Goal: Task Accomplishment & Management: Use online tool/utility

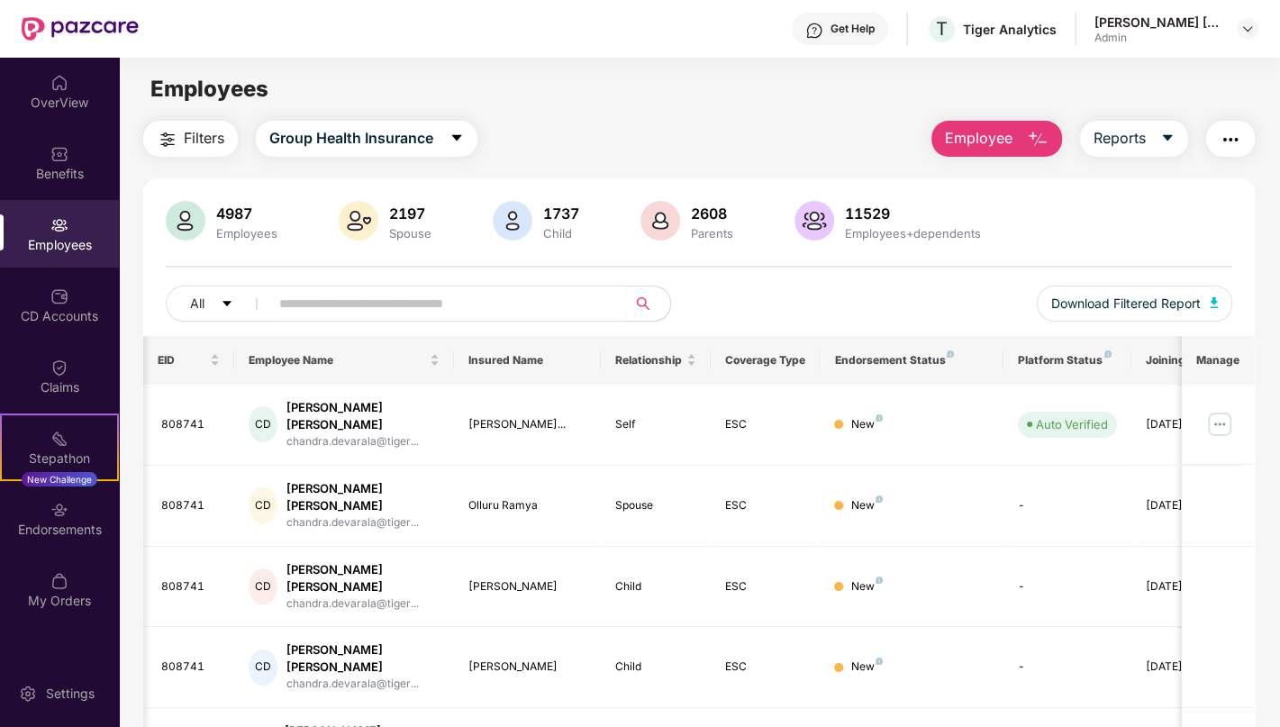
scroll to position [0, 58]
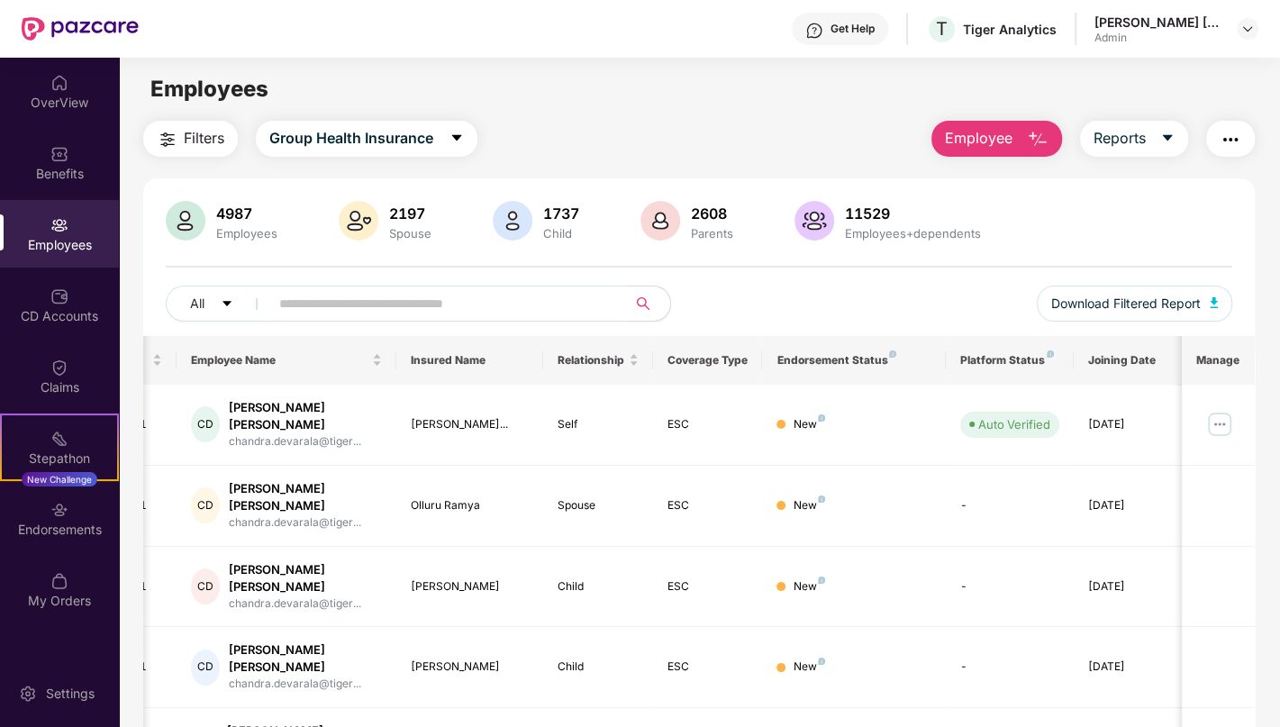
click at [344, 308] on input "text" at bounding box center [440, 303] width 323 height 27
paste input "******"
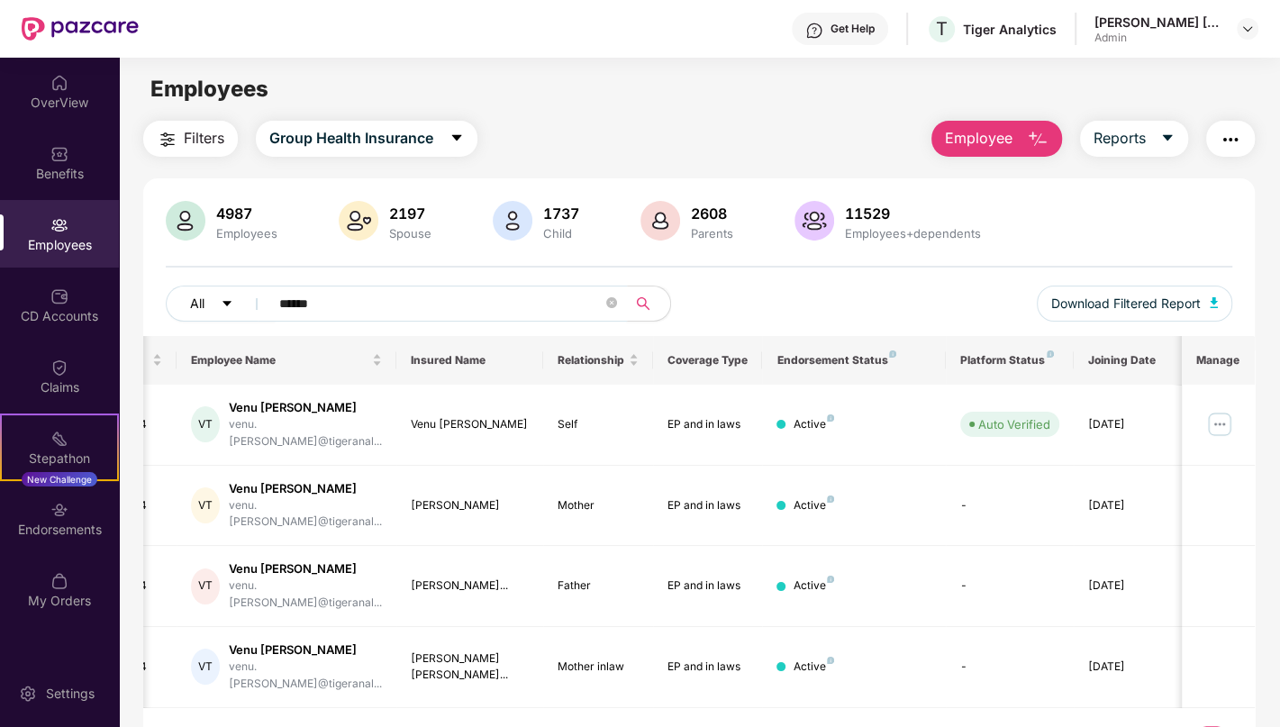
drag, startPoint x: 347, startPoint y: 310, endPoint x: 185, endPoint y: 305, distance: 162.2
click at [185, 305] on div "All ******" at bounding box center [432, 304] width 533 height 36
paste input "text"
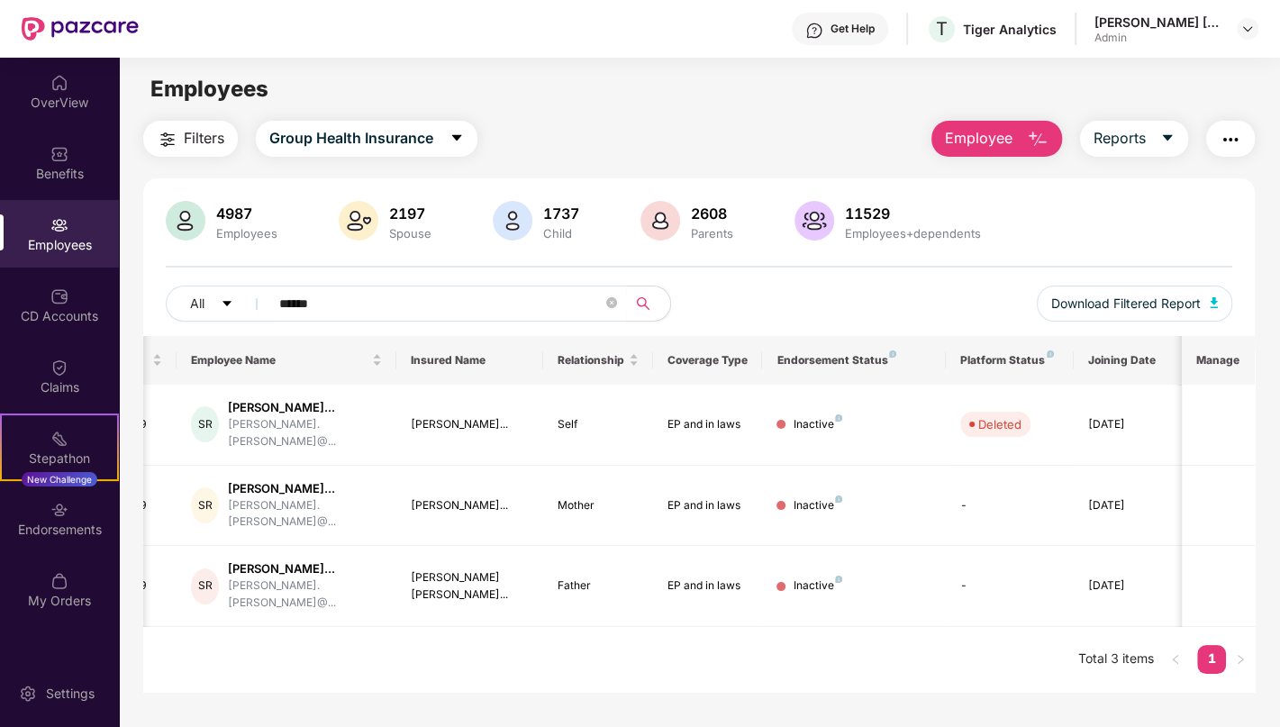
click at [527, 656] on div "EID Employee Name Insured Name Relationship Coverage Type Endorsement Status Pl…" at bounding box center [699, 514] width 1112 height 356
drag, startPoint x: 338, startPoint y: 305, endPoint x: 170, endPoint y: 261, distance: 173.3
click at [170, 261] on div "4987 Employees 2197 Spouse 1737 Child 2608 Parents 11529 Employees+dependents A…" at bounding box center [699, 268] width 1112 height 135
paste input "text"
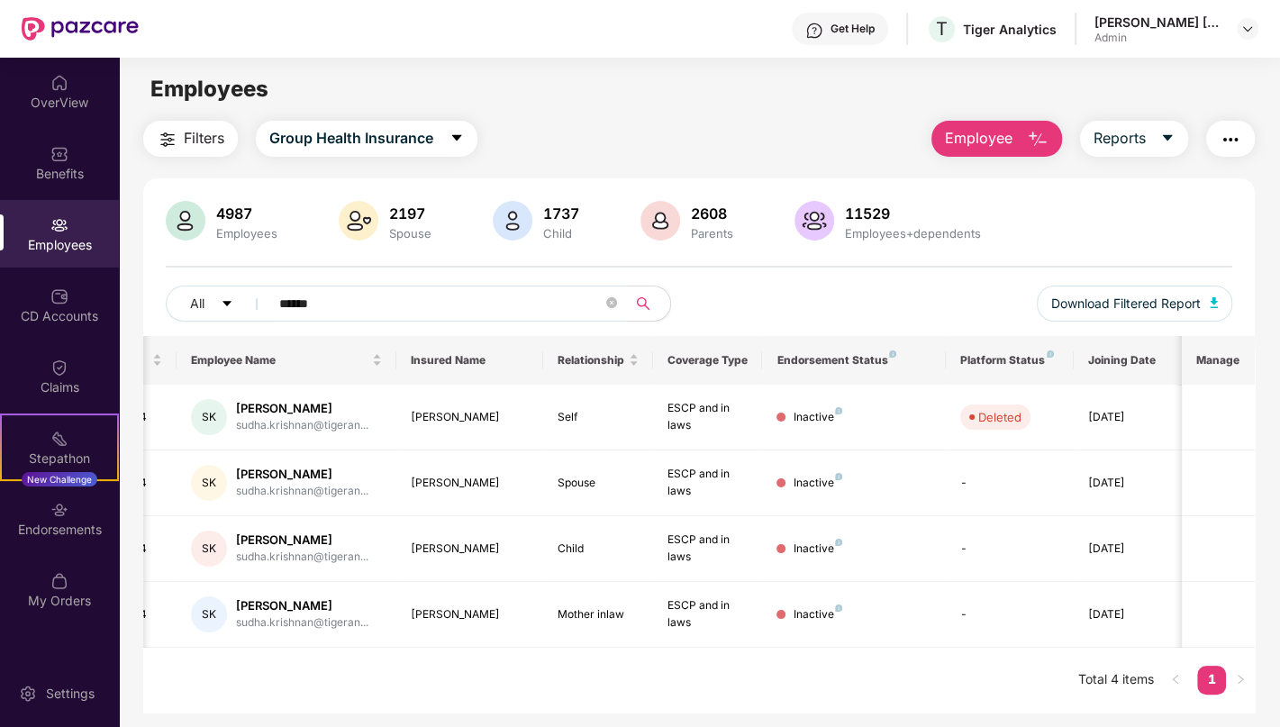
drag, startPoint x: 334, startPoint y: 296, endPoint x: 162, endPoint y: 275, distance: 173.4
click at [162, 275] on div "4987 Employees 2197 Spouse 1737 Child 2608 Parents 11529 Employees+dependents A…" at bounding box center [699, 268] width 1112 height 135
paste input "text"
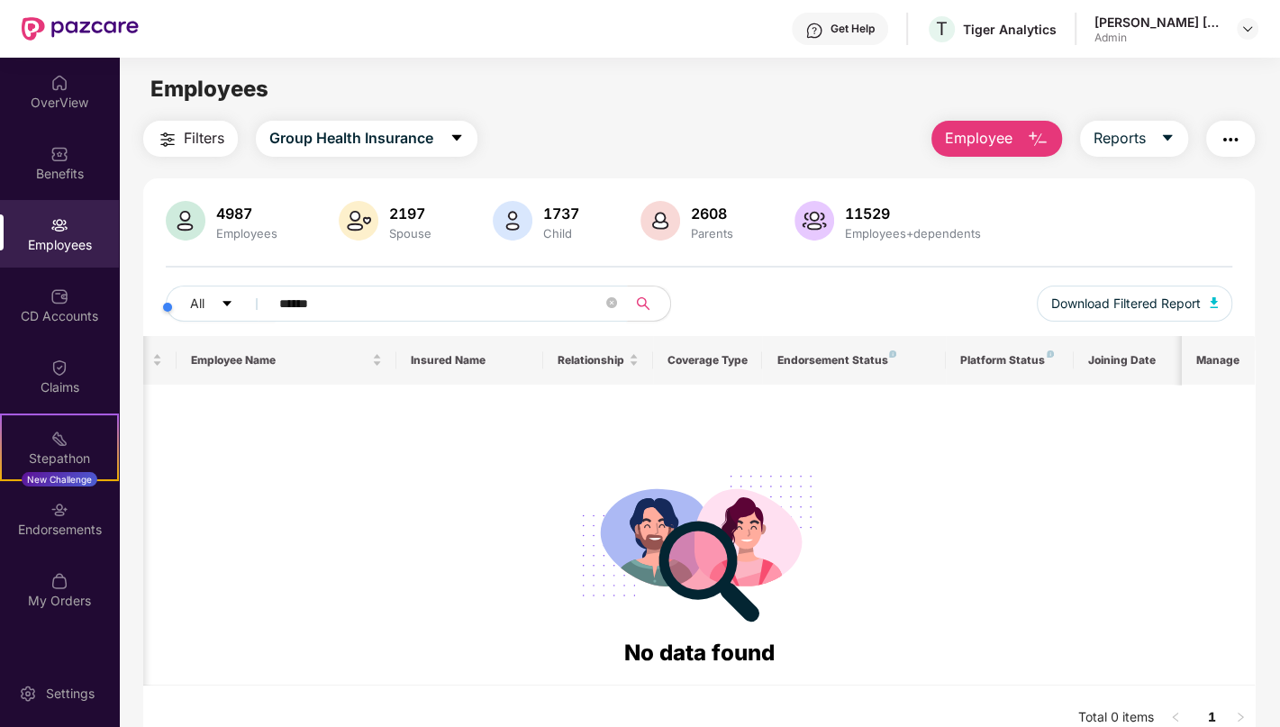
click at [389, 301] on input "******" at bounding box center [440, 303] width 323 height 27
type input "******"
click at [68, 172] on div "Benefits" at bounding box center [59, 174] width 119 height 18
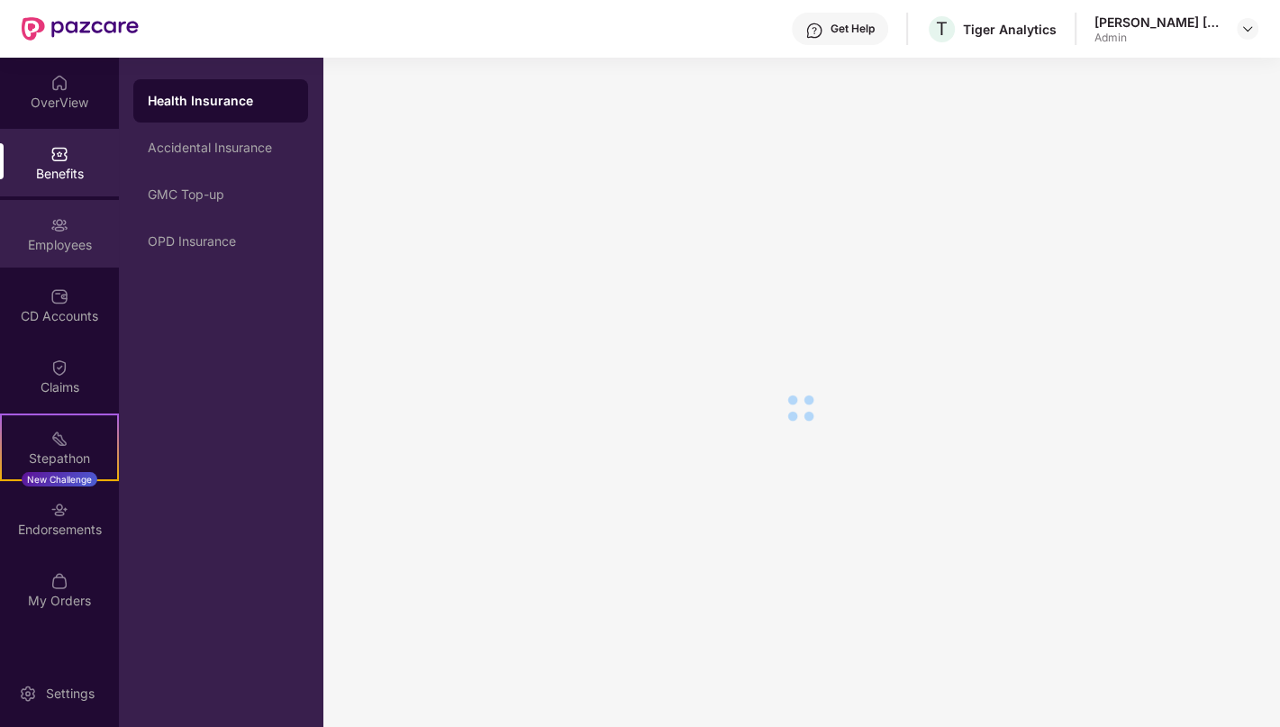
click at [81, 250] on div "Employees" at bounding box center [59, 245] width 119 height 18
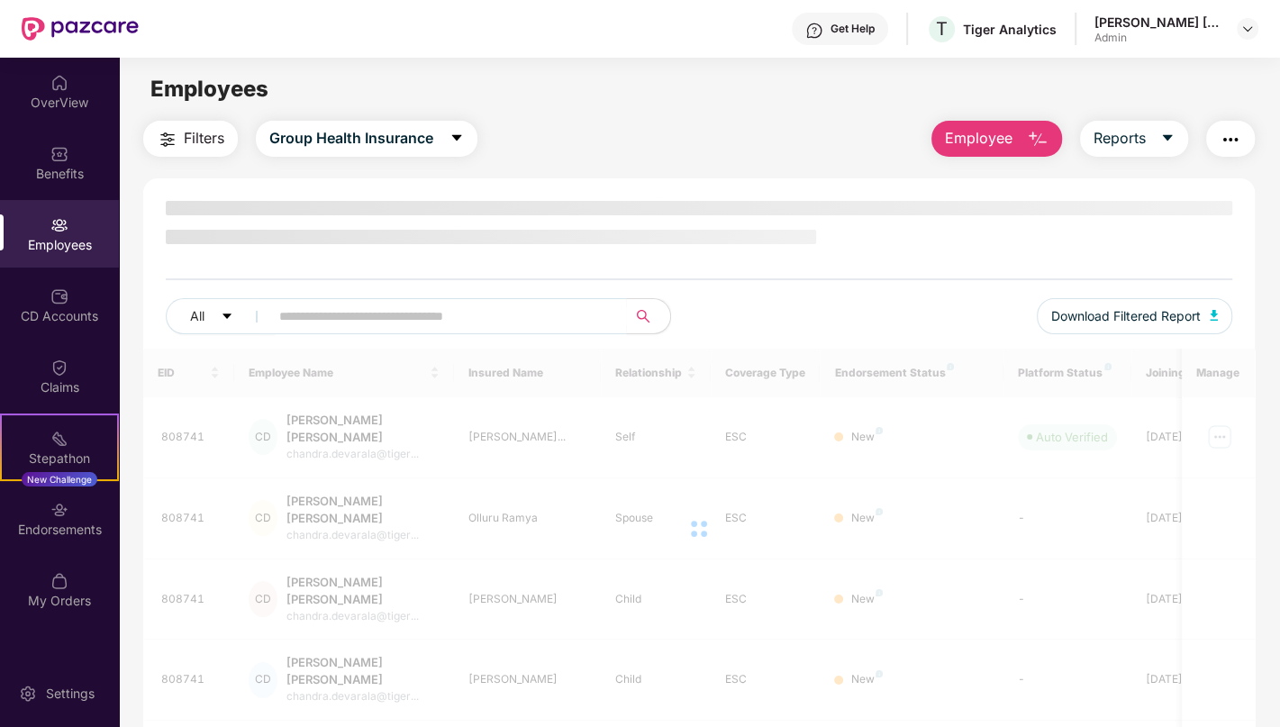
click at [81, 247] on div "Employees" at bounding box center [59, 245] width 119 height 18
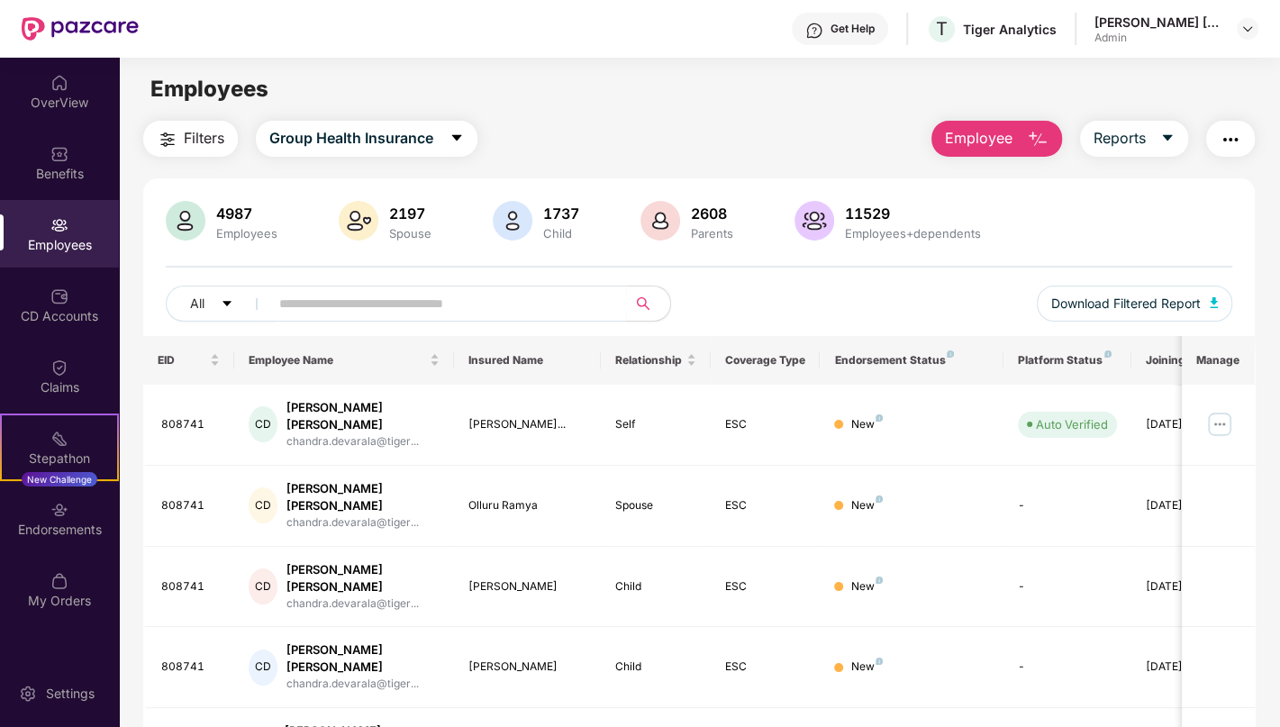
click at [730, 314] on div "All Download Filtered Report" at bounding box center [699, 311] width 1067 height 50
click at [58, 236] on div "Employees" at bounding box center [59, 245] width 119 height 18
click at [441, 132] on button "Group Health Insurance" at bounding box center [367, 139] width 222 height 36
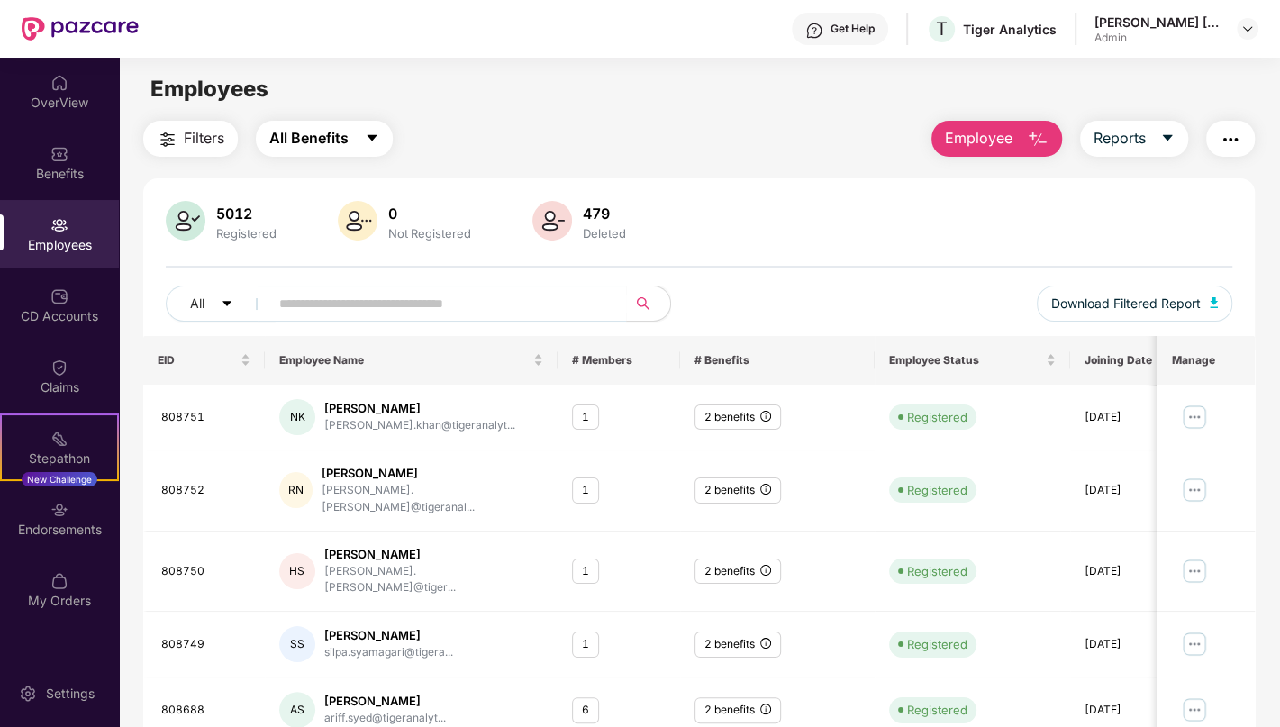
click at [360, 132] on button "All Benefits" at bounding box center [324, 139] width 137 height 36
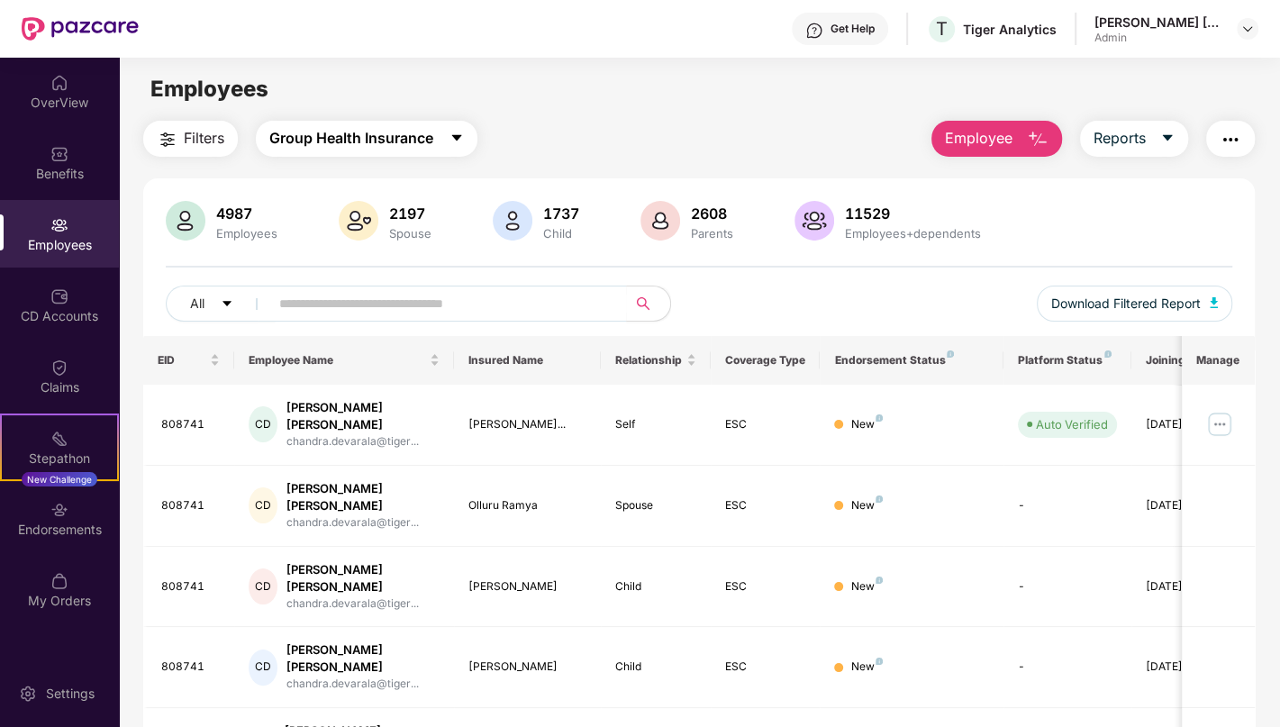
click at [362, 134] on span "Group Health Insurance" at bounding box center [351, 138] width 164 height 23
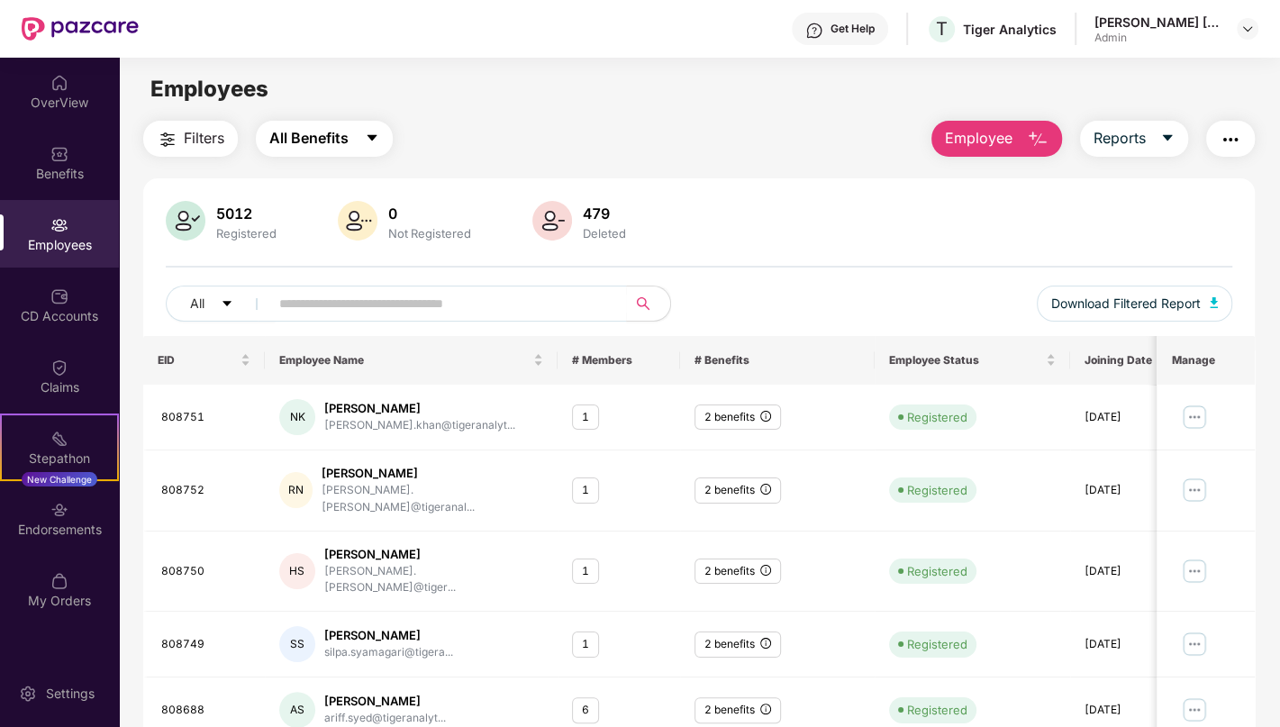
click at [316, 139] on span "All Benefits" at bounding box center [308, 138] width 79 height 23
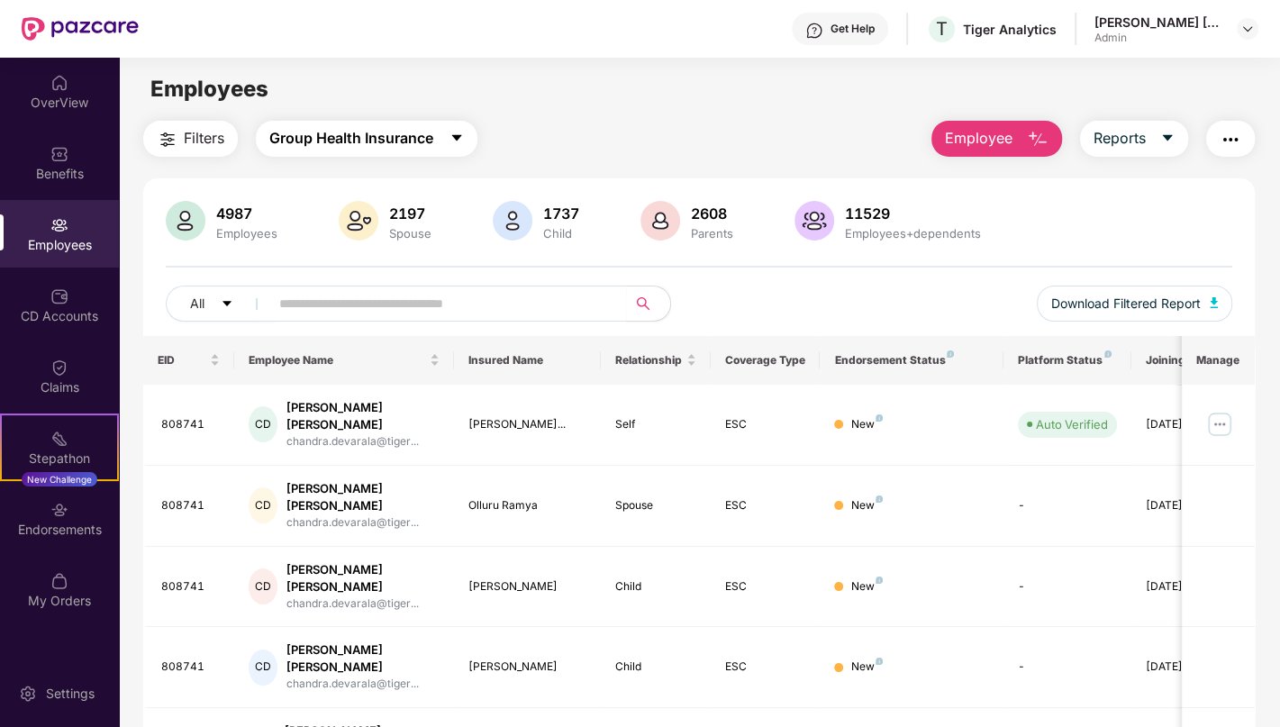
click at [450, 133] on icon "caret-down" at bounding box center [457, 138] width 14 height 14
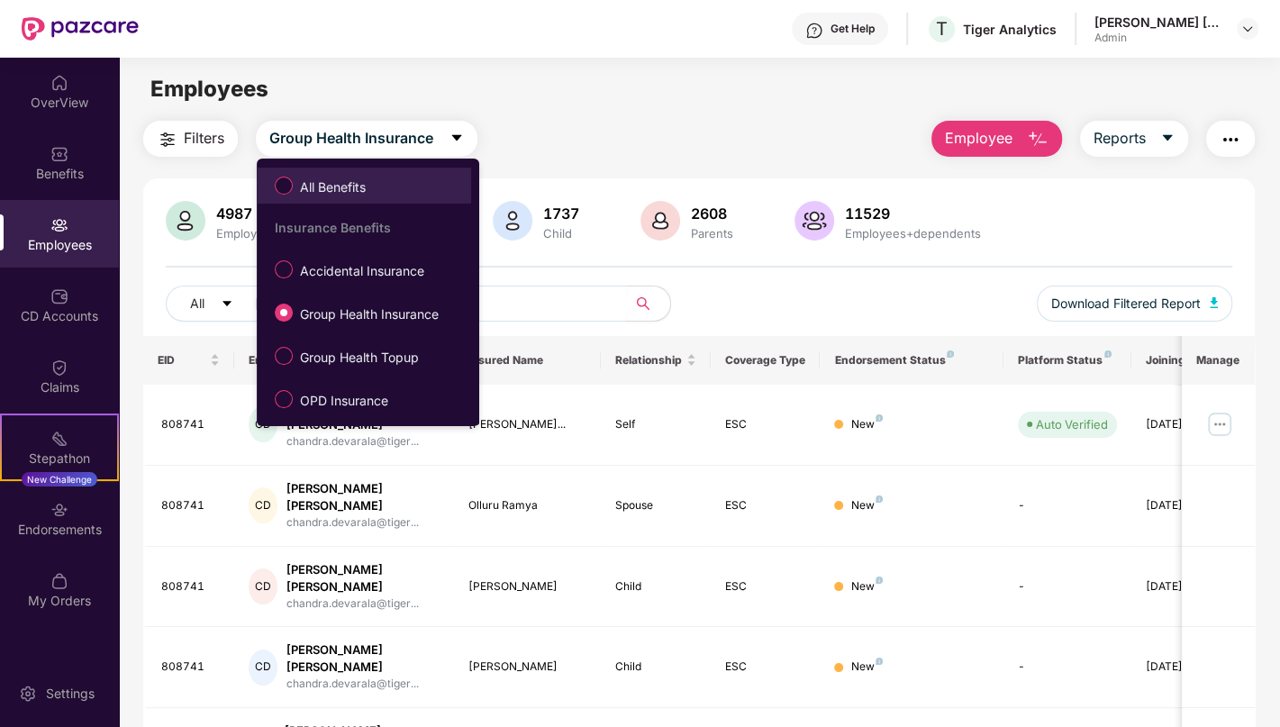
click at [277, 196] on label "All Benefits" at bounding box center [324, 185] width 116 height 31
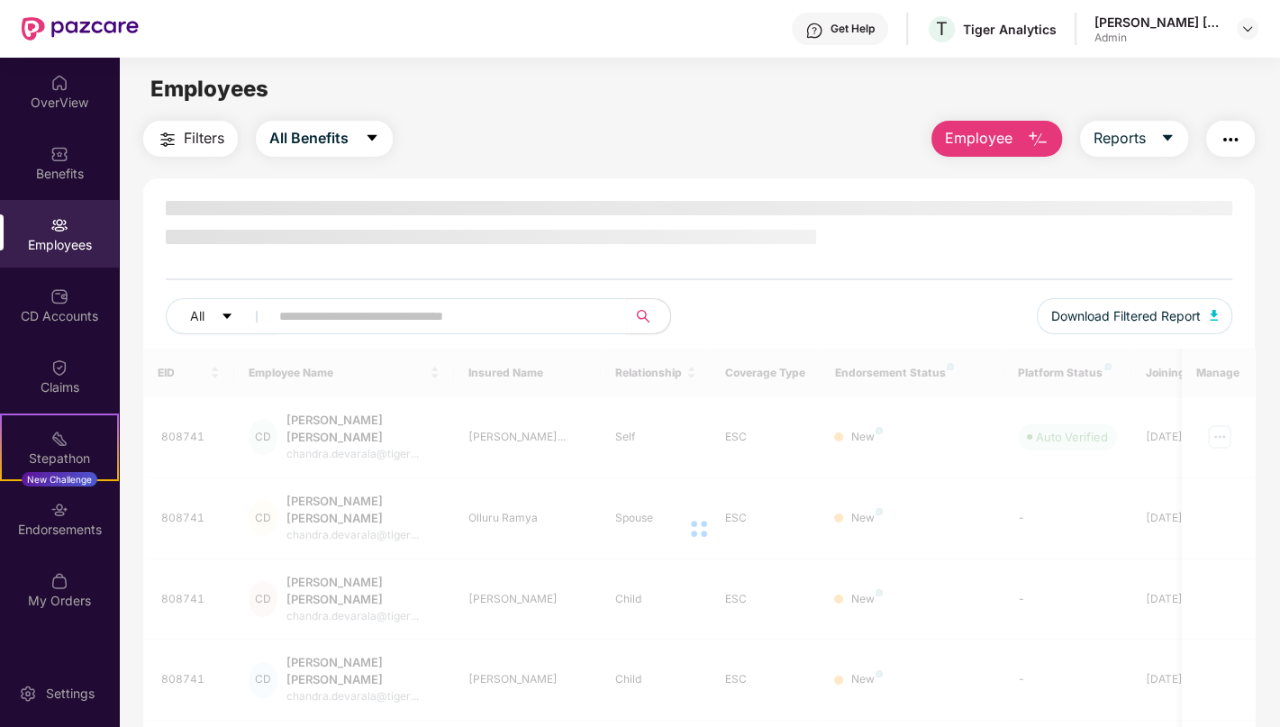
click at [283, 186] on div "All Download Filtered Report EID Employee Name Insured Name Relationship Covera…" at bounding box center [699, 694] width 1112 height 1032
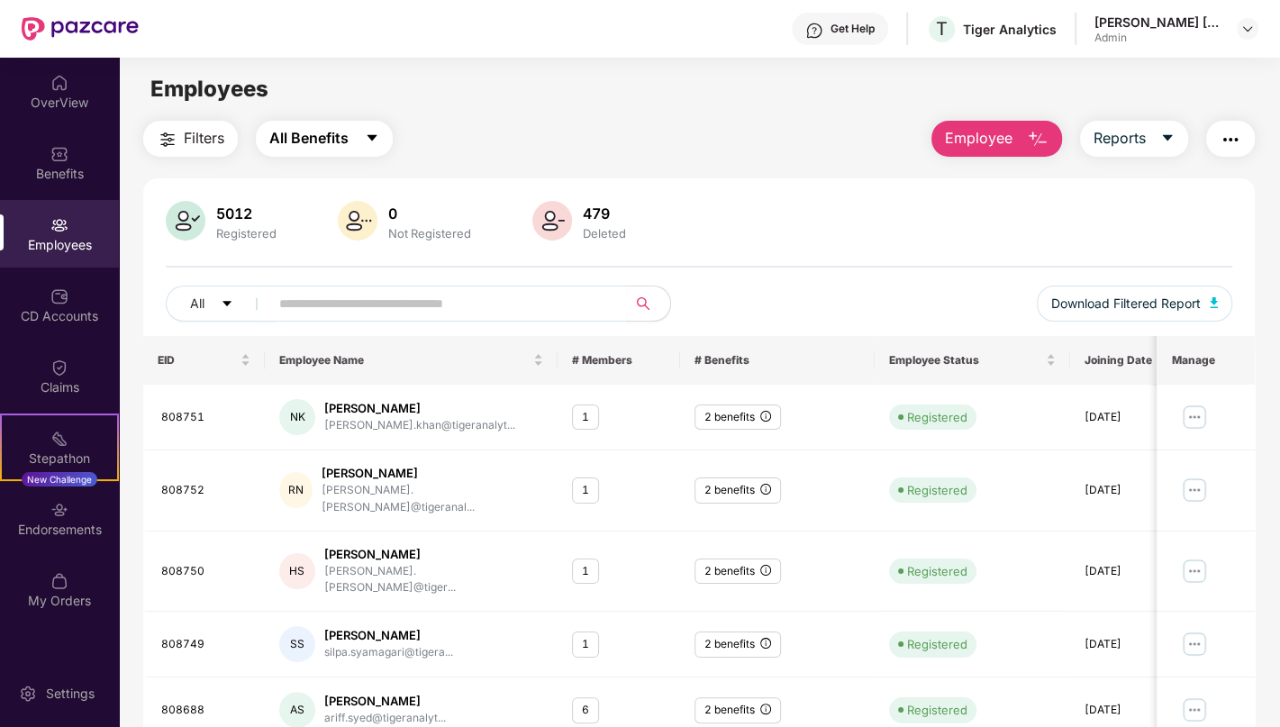
click at [345, 148] on span "All Benefits" at bounding box center [308, 138] width 79 height 23
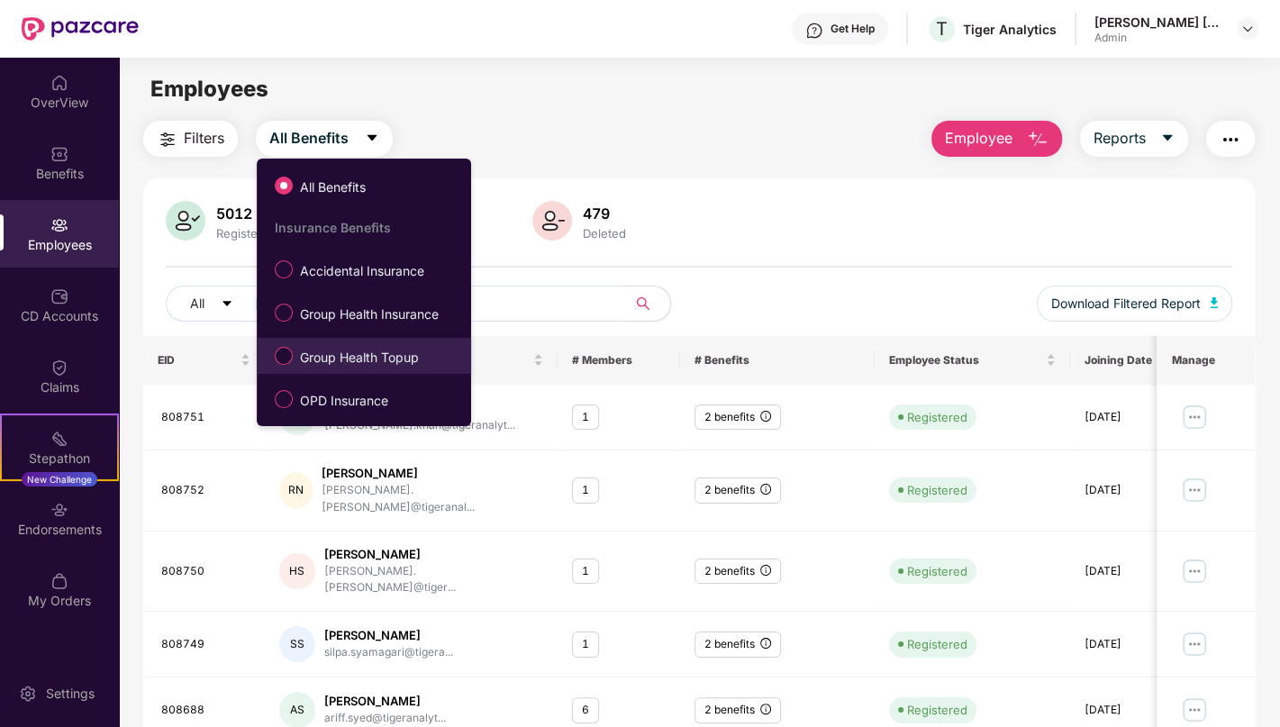
click at [291, 343] on label "Group Health Topup" at bounding box center [350, 356] width 169 height 31
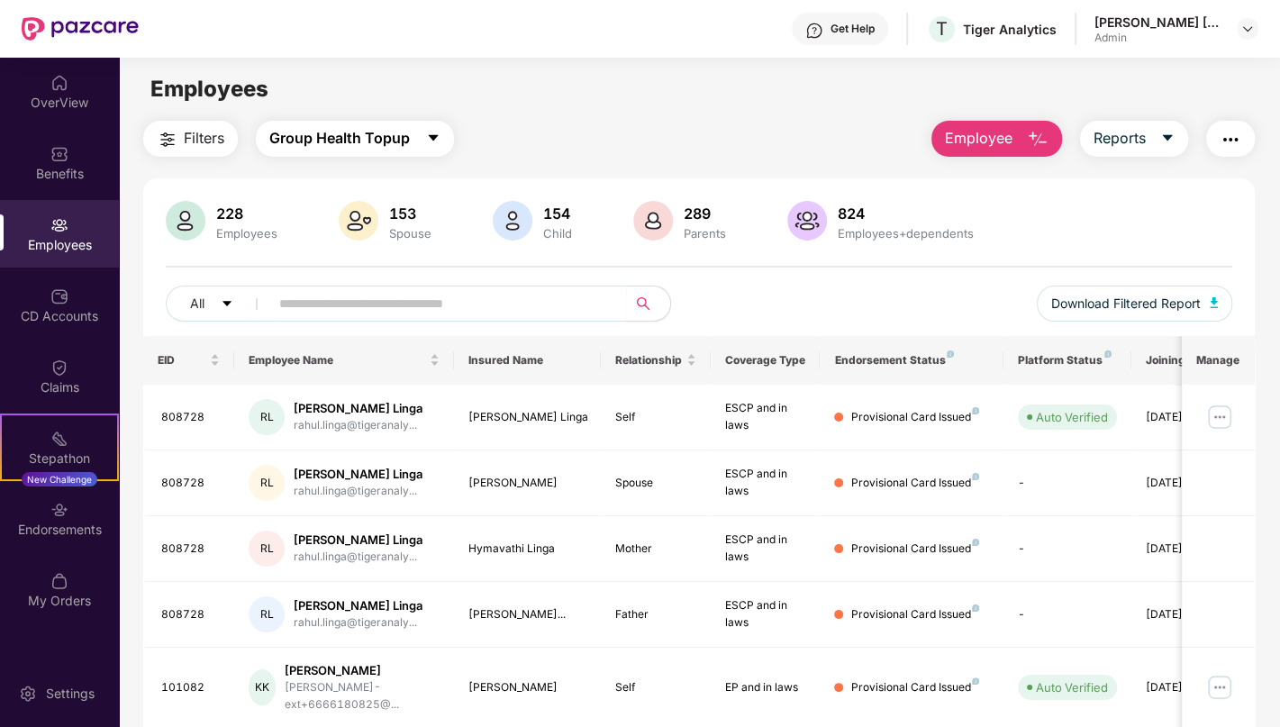
click at [422, 139] on button "Group Health Topup" at bounding box center [355, 139] width 198 height 36
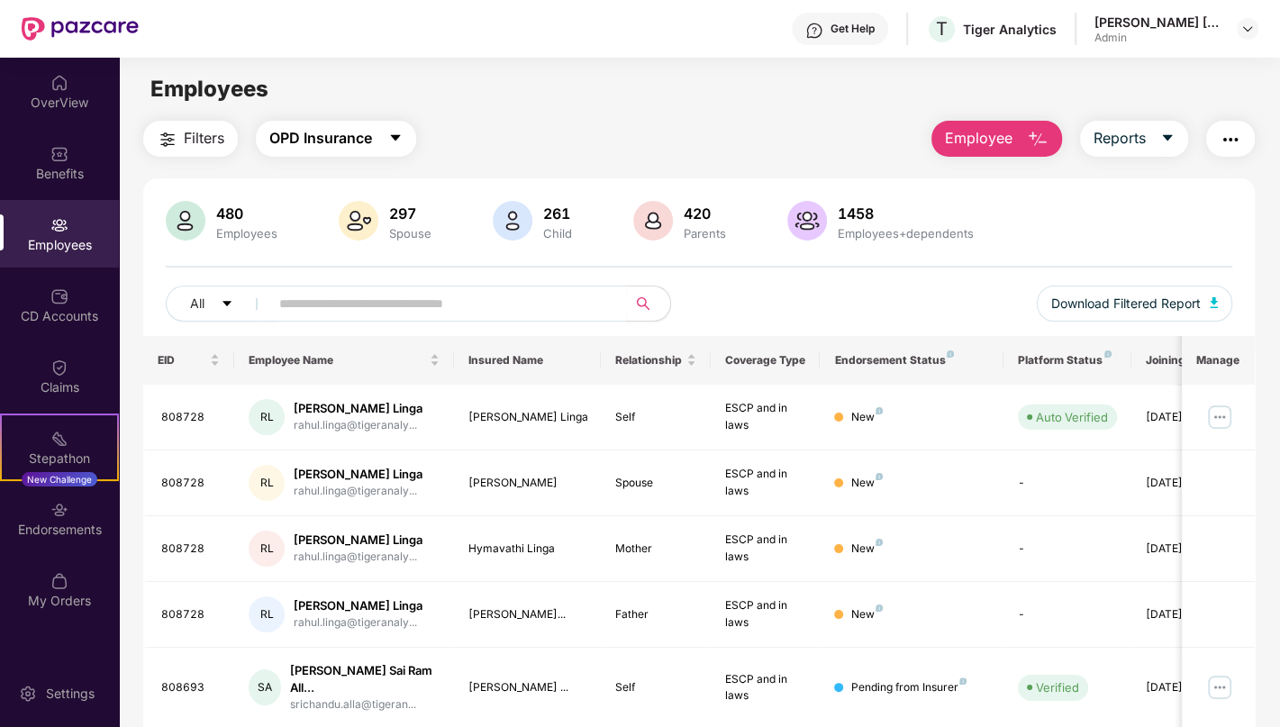
click at [389, 135] on icon "caret-down" at bounding box center [395, 138] width 14 height 14
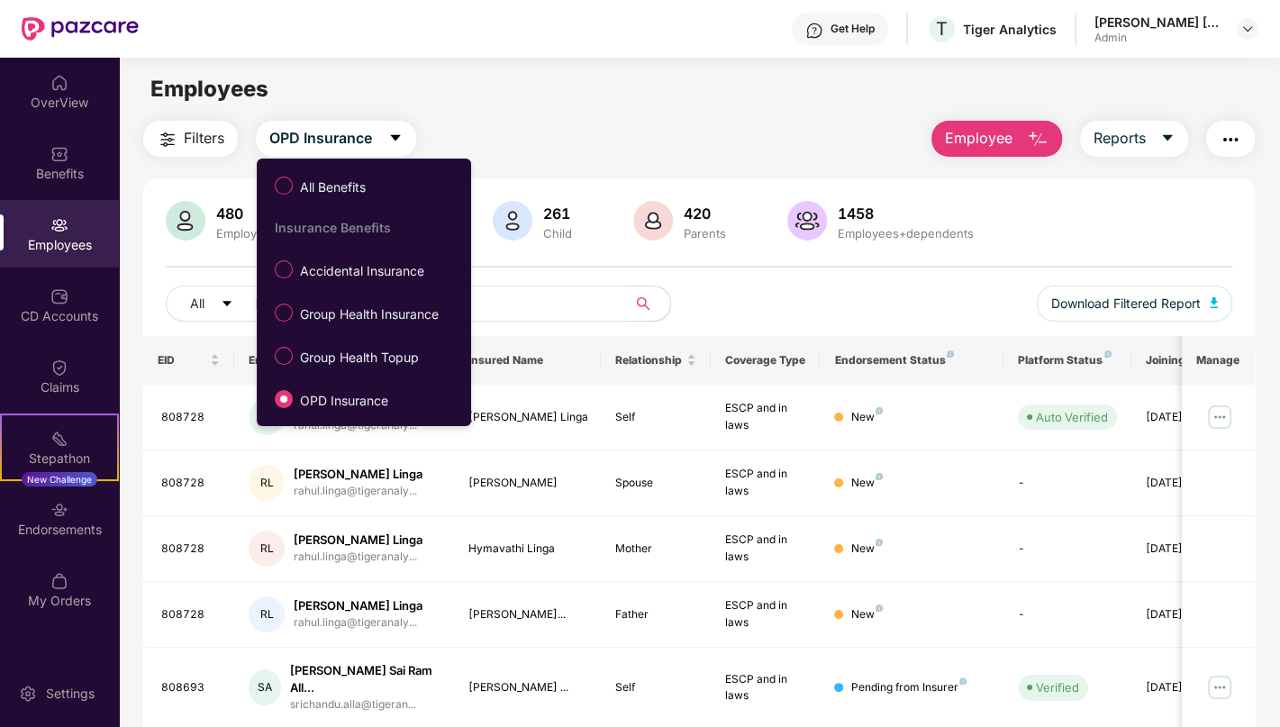
click at [1129, 223] on div "480 Employees 297 Spouse 261 Child 420 Parents 1458 Employees+dependents" at bounding box center [699, 222] width 1067 height 43
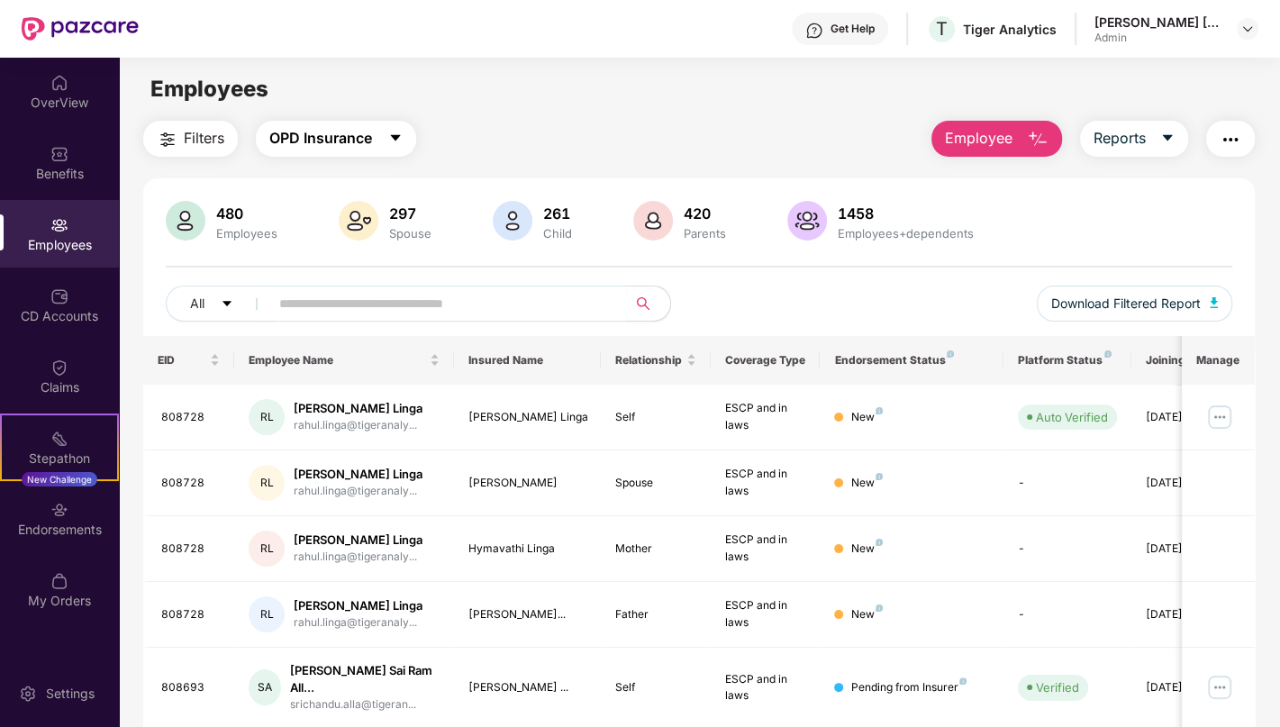
click at [388, 132] on button "OPD Insurance" at bounding box center [336, 139] width 160 height 36
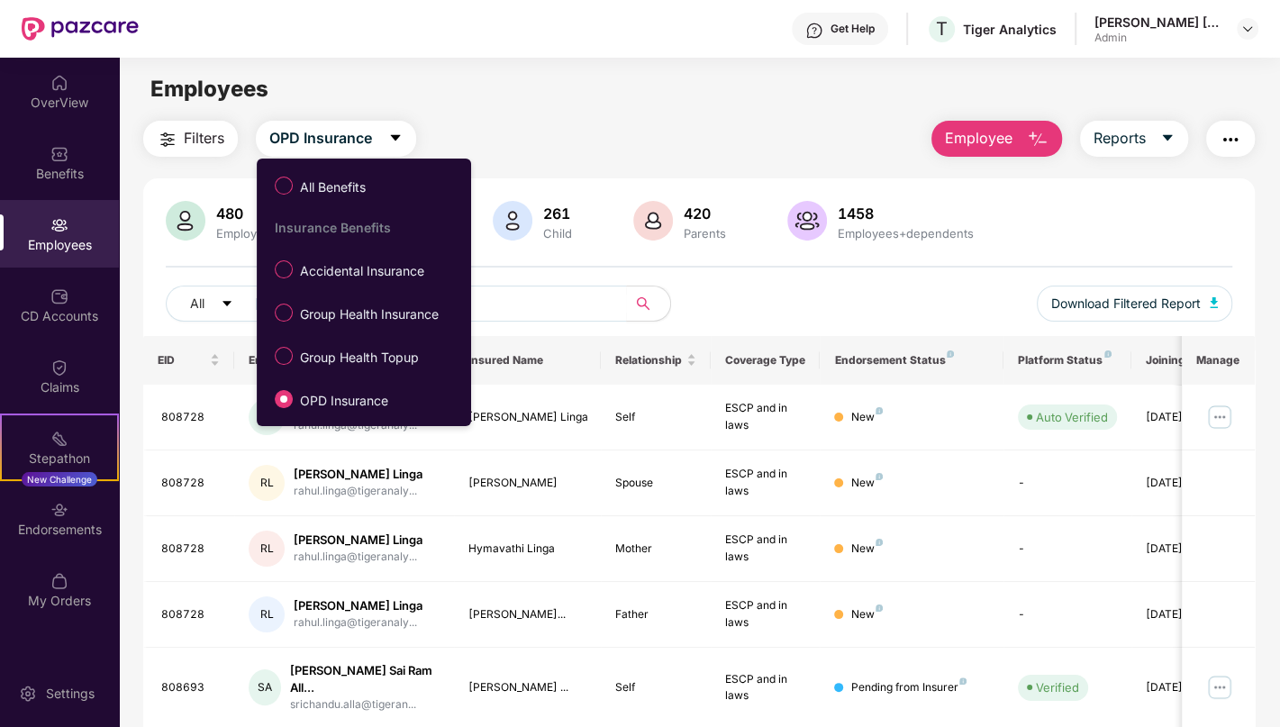
click at [1017, 270] on div "480 Employees 297 Spouse 261 Child 420 Parents 1458 Employees+dependents All Do…" at bounding box center [699, 268] width 1112 height 135
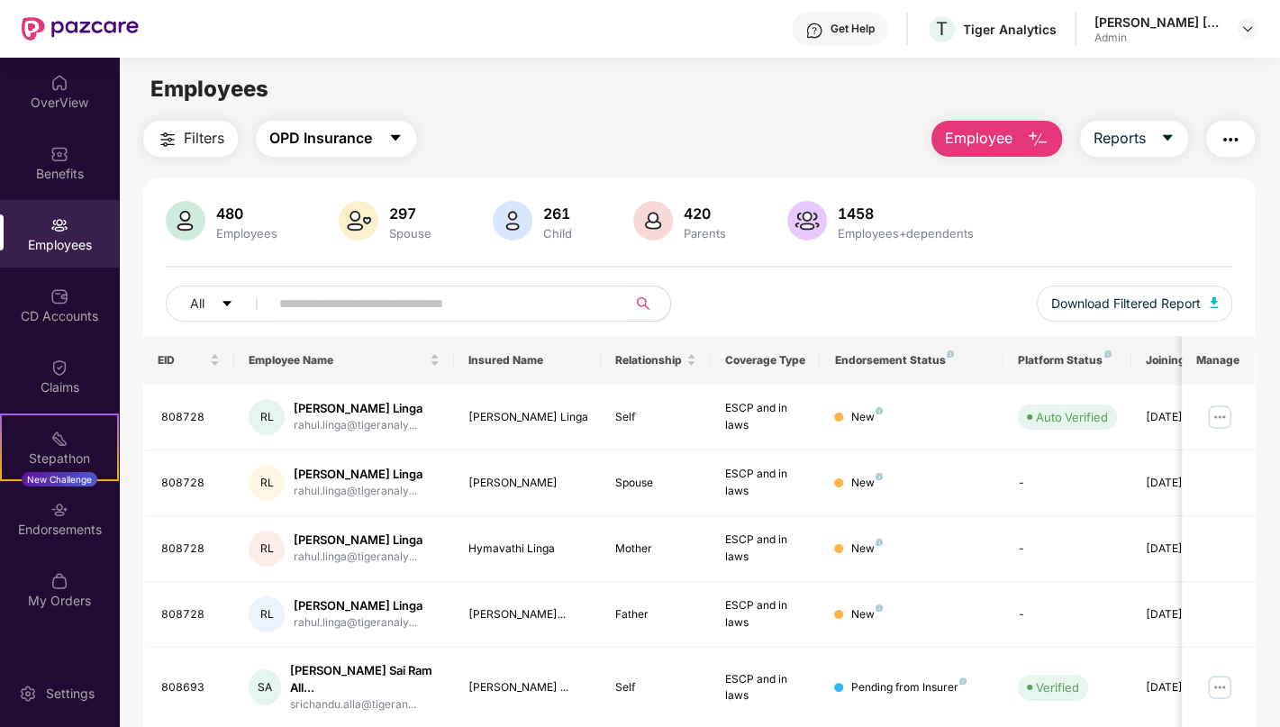
click at [372, 141] on span "OPD Insurance" at bounding box center [320, 138] width 103 height 23
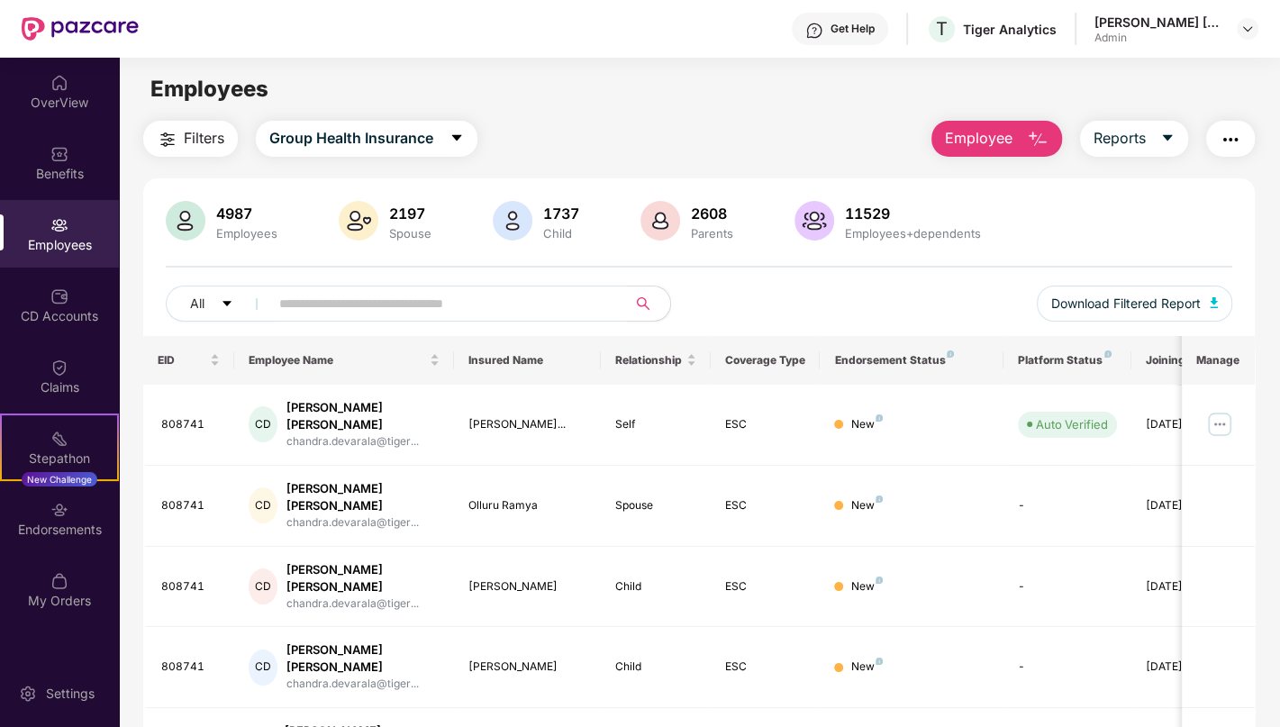
click at [529, 305] on input "text" at bounding box center [440, 303] width 323 height 27
click at [406, 311] on input "text" at bounding box center [440, 303] width 323 height 27
paste input "******"
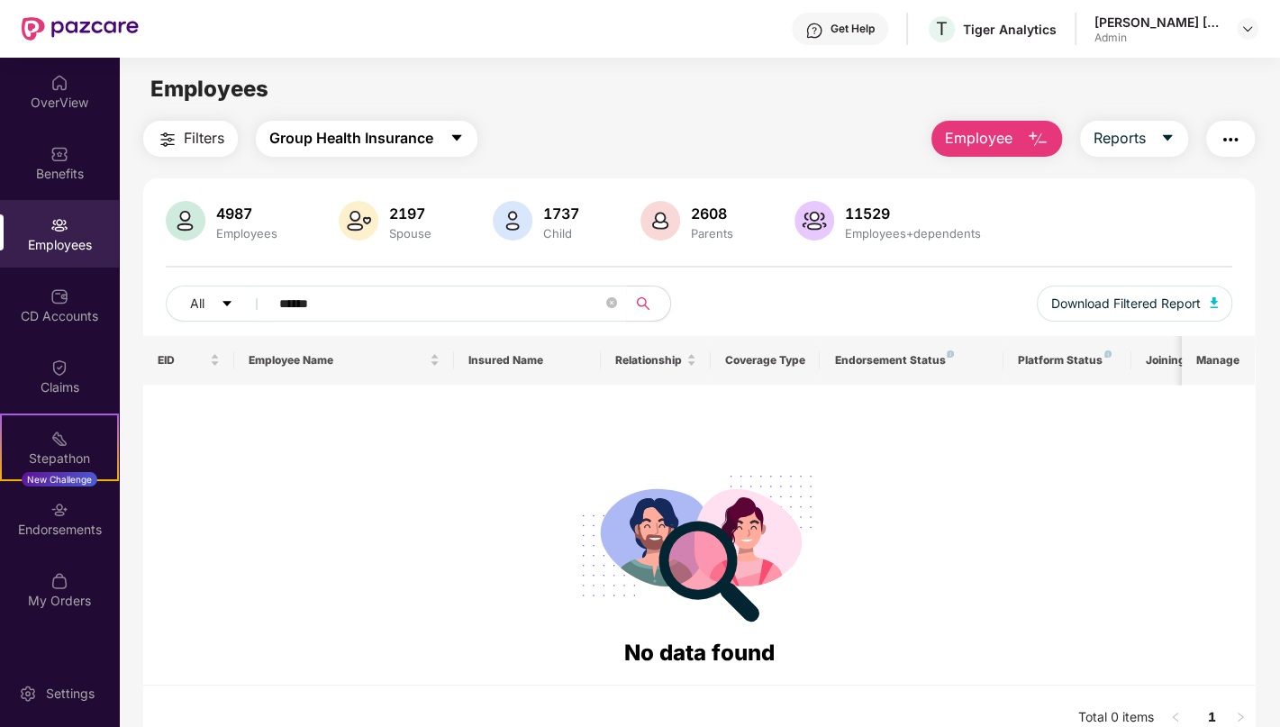
click at [443, 143] on button "Group Health Insurance" at bounding box center [367, 139] width 222 height 36
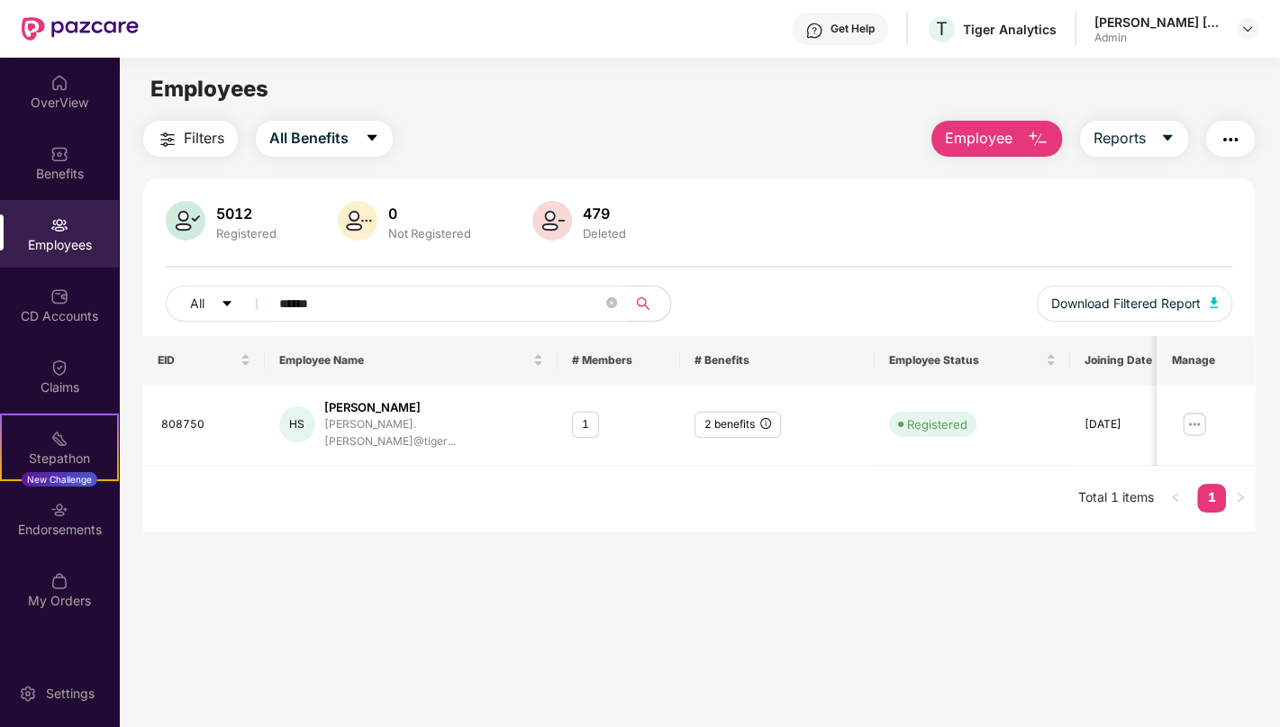
click at [373, 306] on input "******" at bounding box center [440, 303] width 323 height 27
click at [1195, 419] on img at bounding box center [1195, 424] width 29 height 29
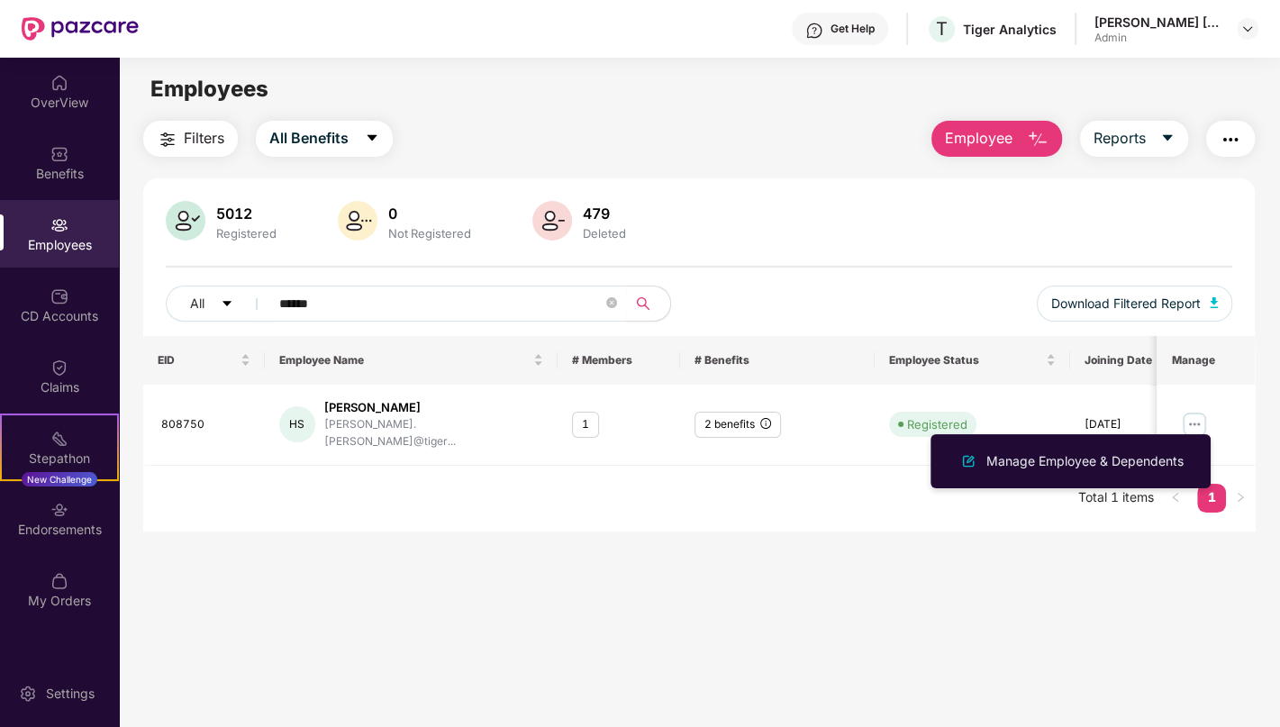
click at [350, 491] on div "EID Employee Name # Members # Benefits Employee Status Joining Date Manage 8087…" at bounding box center [699, 433] width 1112 height 195
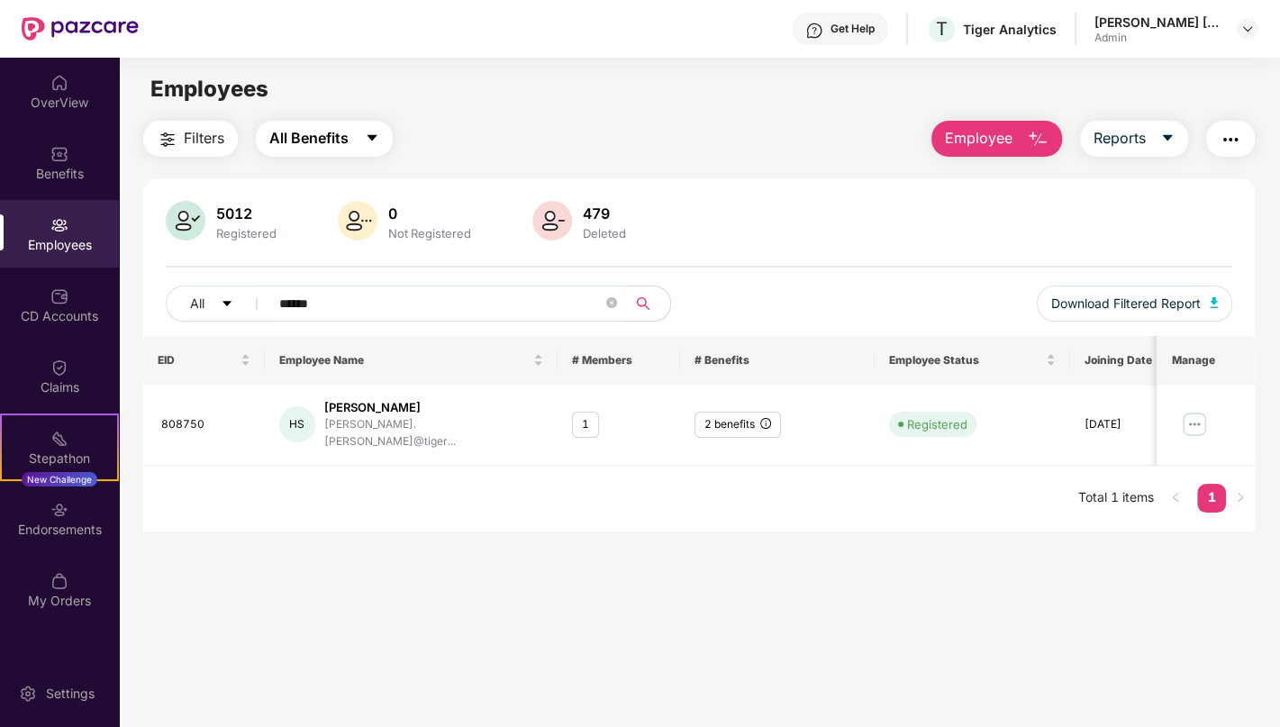
click at [334, 136] on span "All Benefits" at bounding box center [308, 138] width 79 height 23
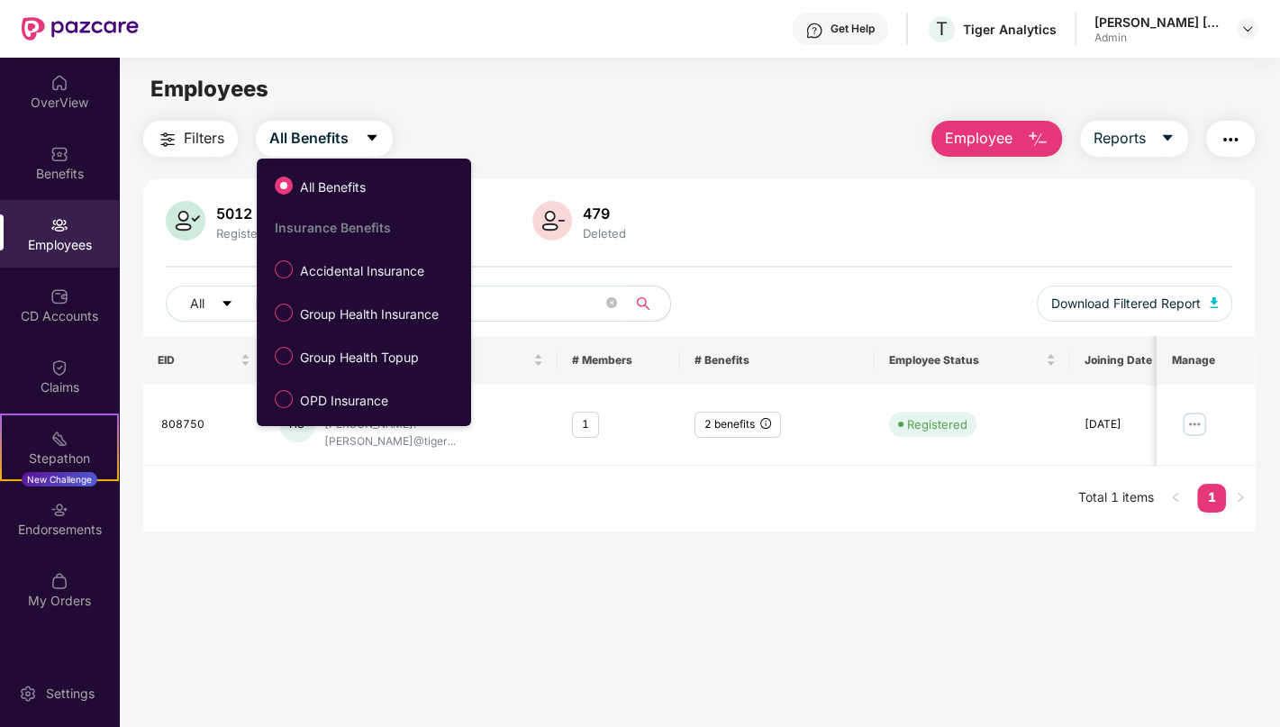
click at [514, 308] on input "******" at bounding box center [440, 303] width 323 height 27
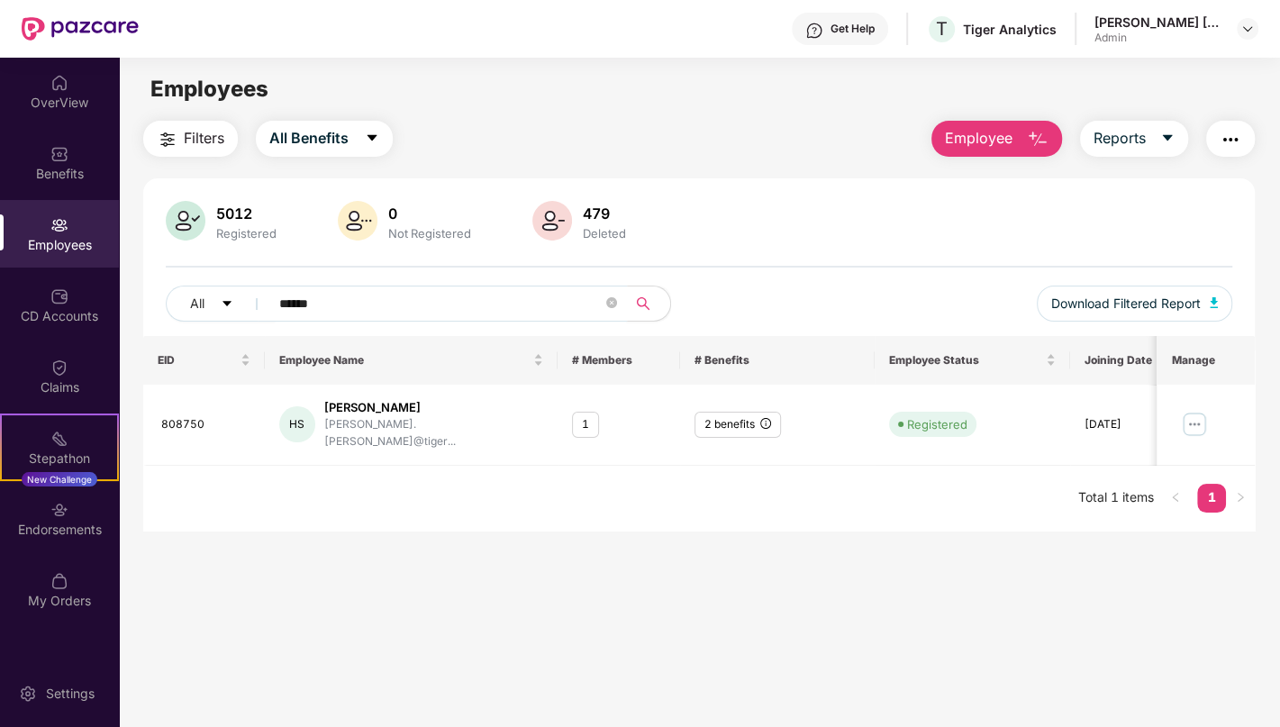
click at [294, 298] on input "******" at bounding box center [440, 303] width 323 height 27
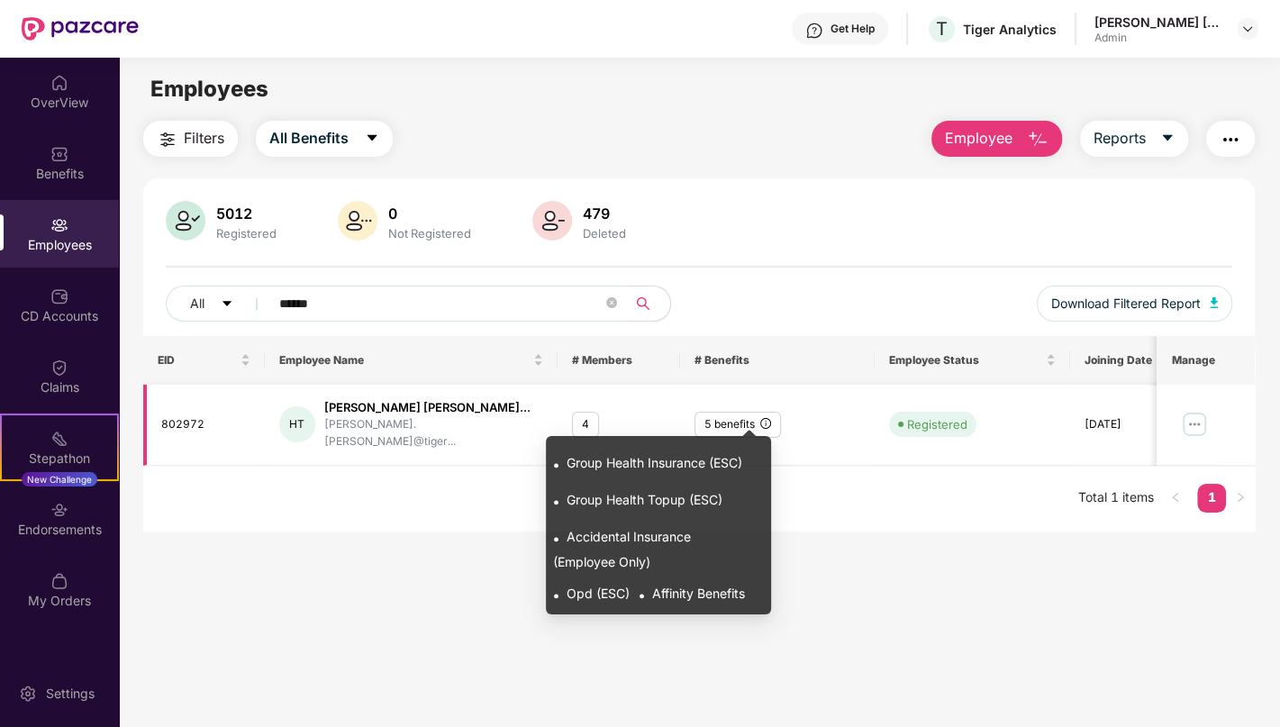
type input "******"
click at [761, 418] on icon "info-circle" at bounding box center [765, 423] width 11 height 11
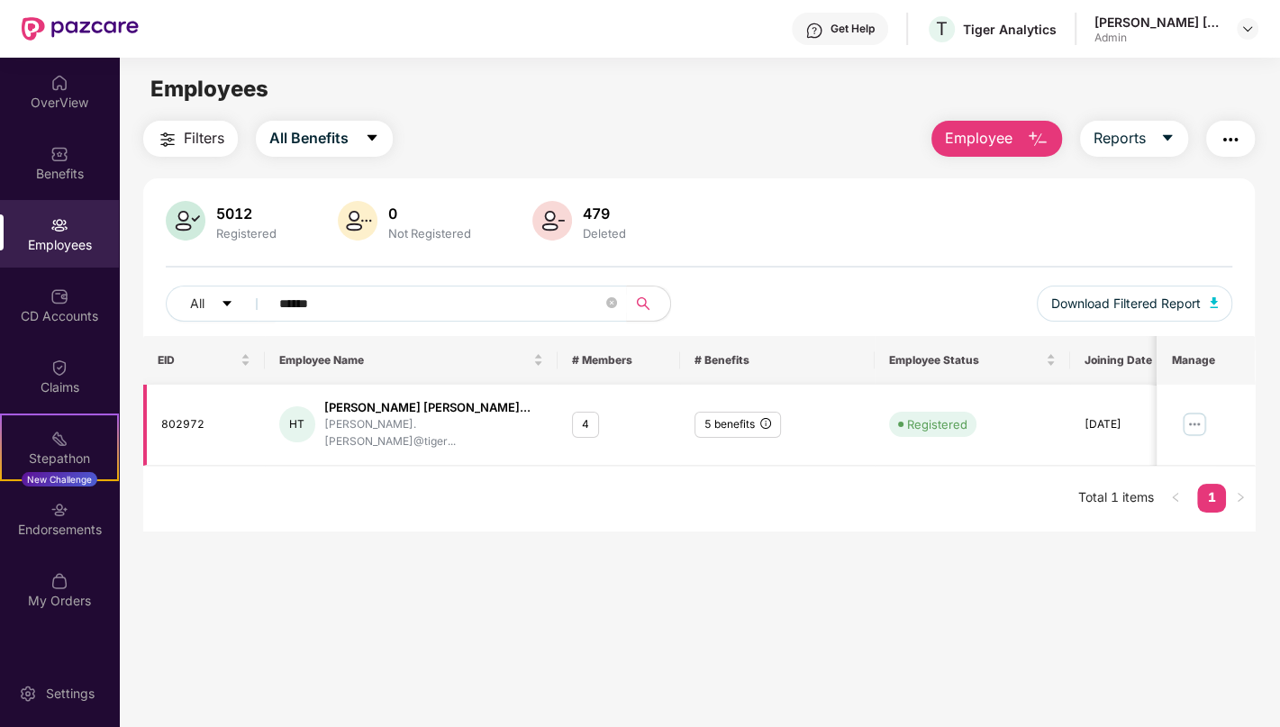
click at [741, 415] on div "5 benefits" at bounding box center [738, 425] width 86 height 26
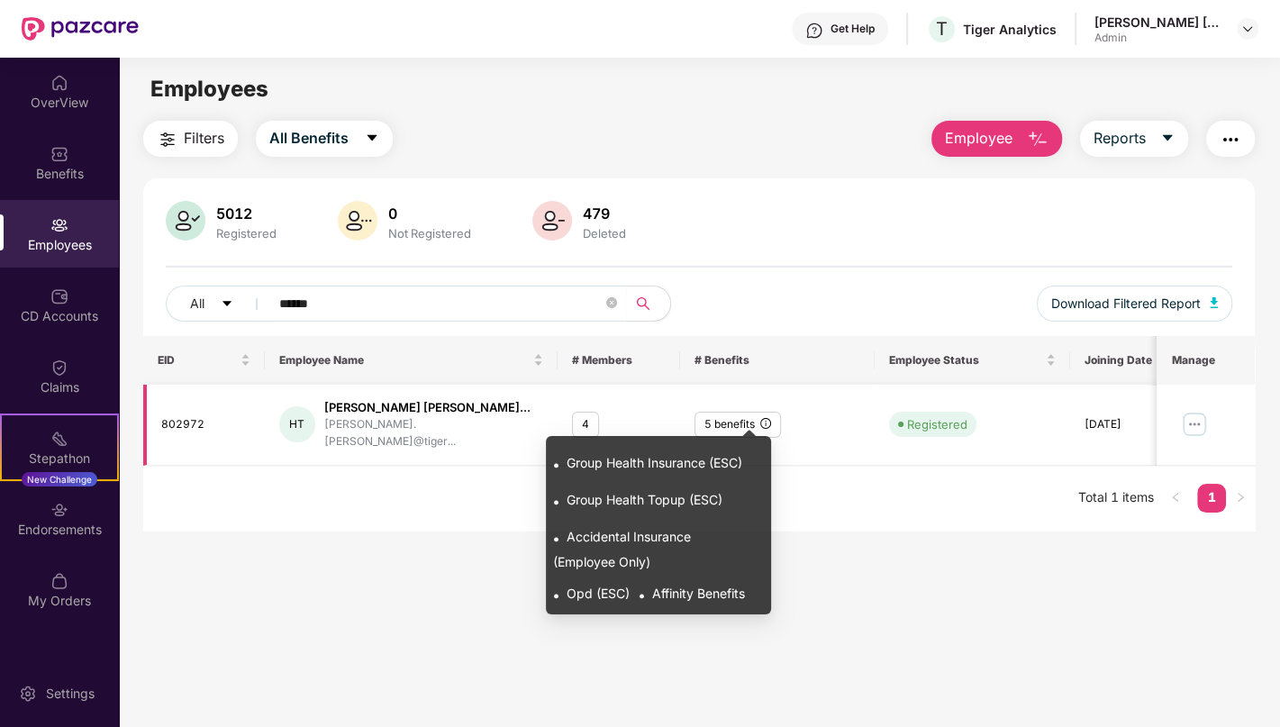
click at [769, 418] on icon "info-circle" at bounding box center [765, 423] width 11 height 11
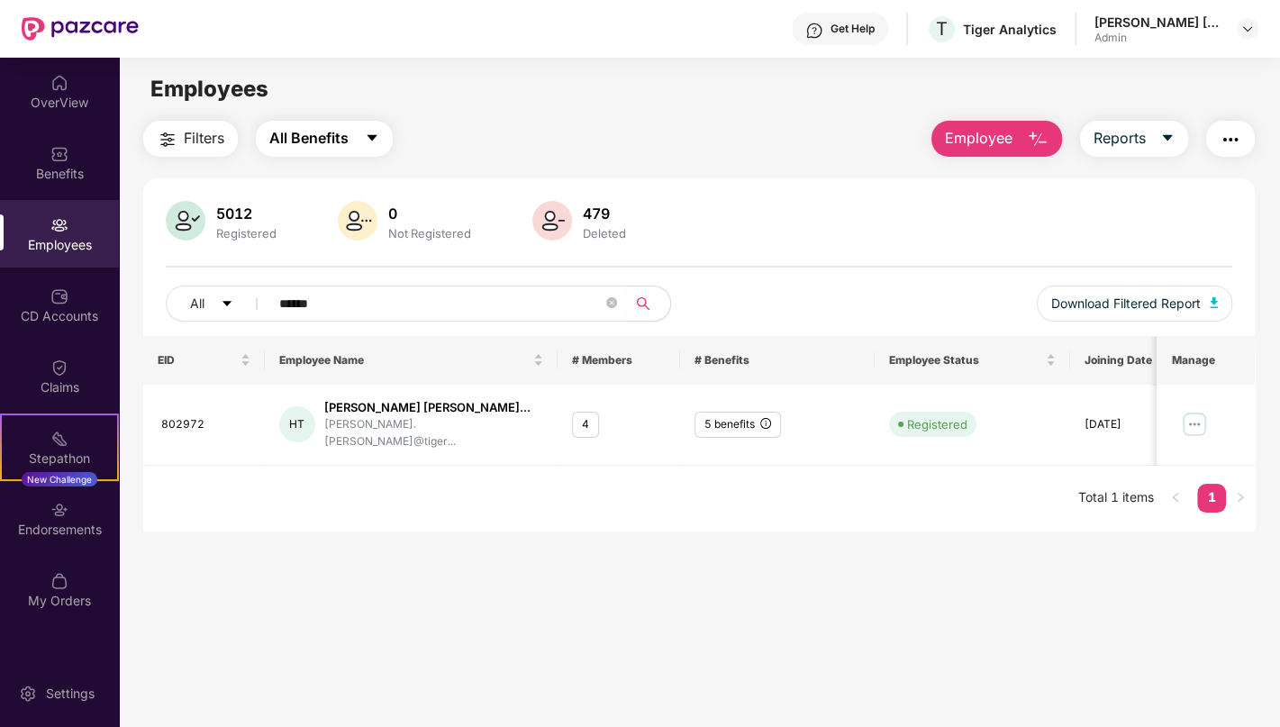
click at [364, 139] on button "All Benefits" at bounding box center [324, 139] width 137 height 36
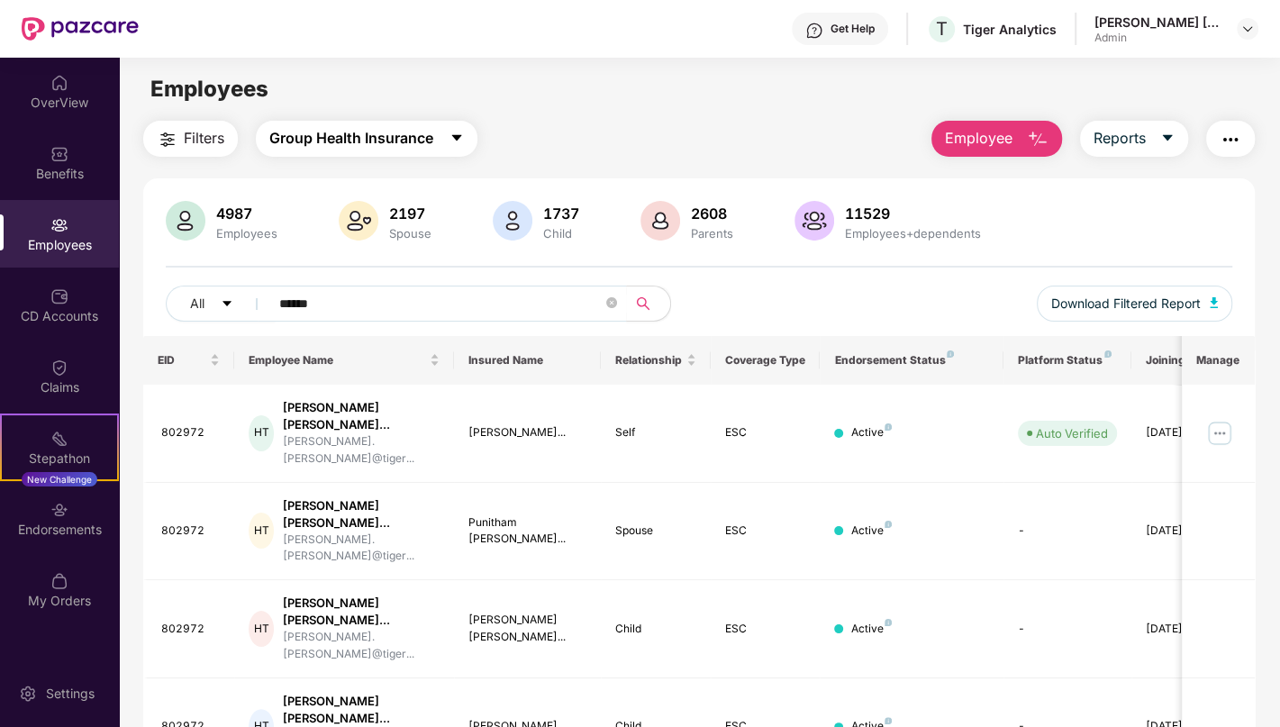
click at [459, 133] on icon "caret-down" at bounding box center [457, 138] width 14 height 14
click at [589, 124] on div "Filters Group Health Insurance Employee Reports" at bounding box center [699, 139] width 1112 height 36
click at [367, 138] on span "Group Health Insurance" at bounding box center [351, 138] width 164 height 23
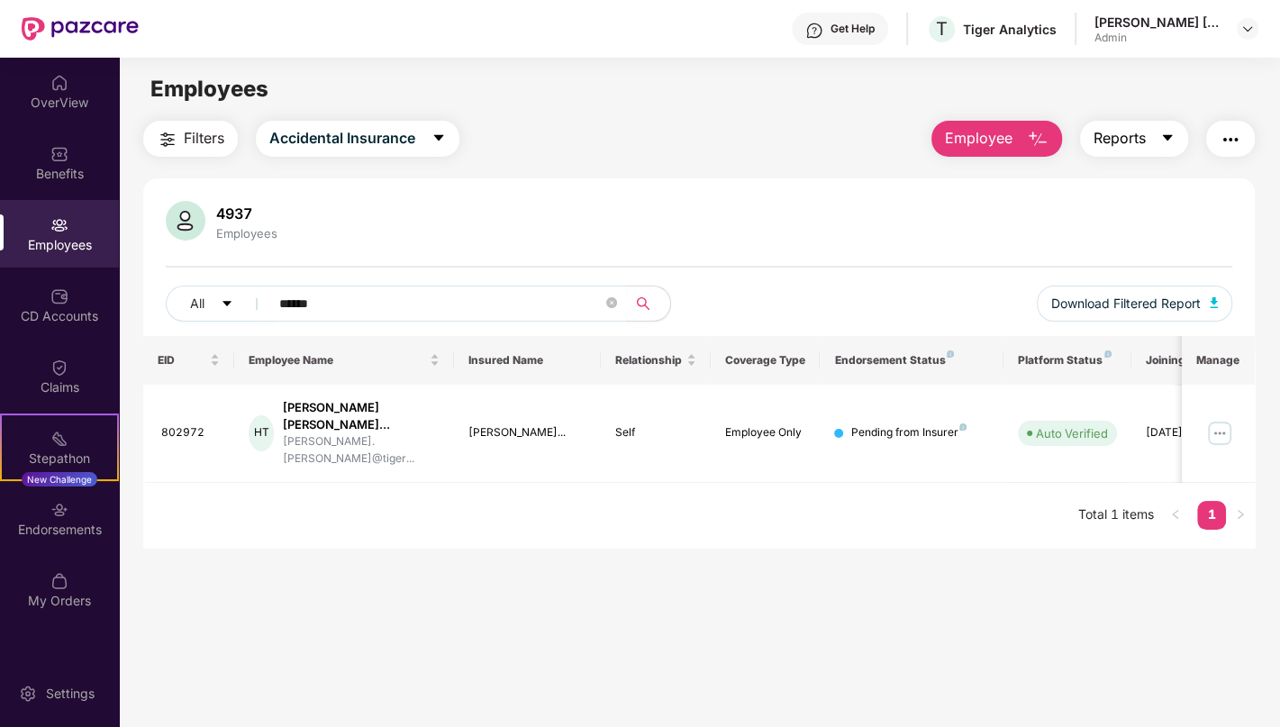
click at [1160, 140] on button "Reports" at bounding box center [1134, 139] width 108 height 36
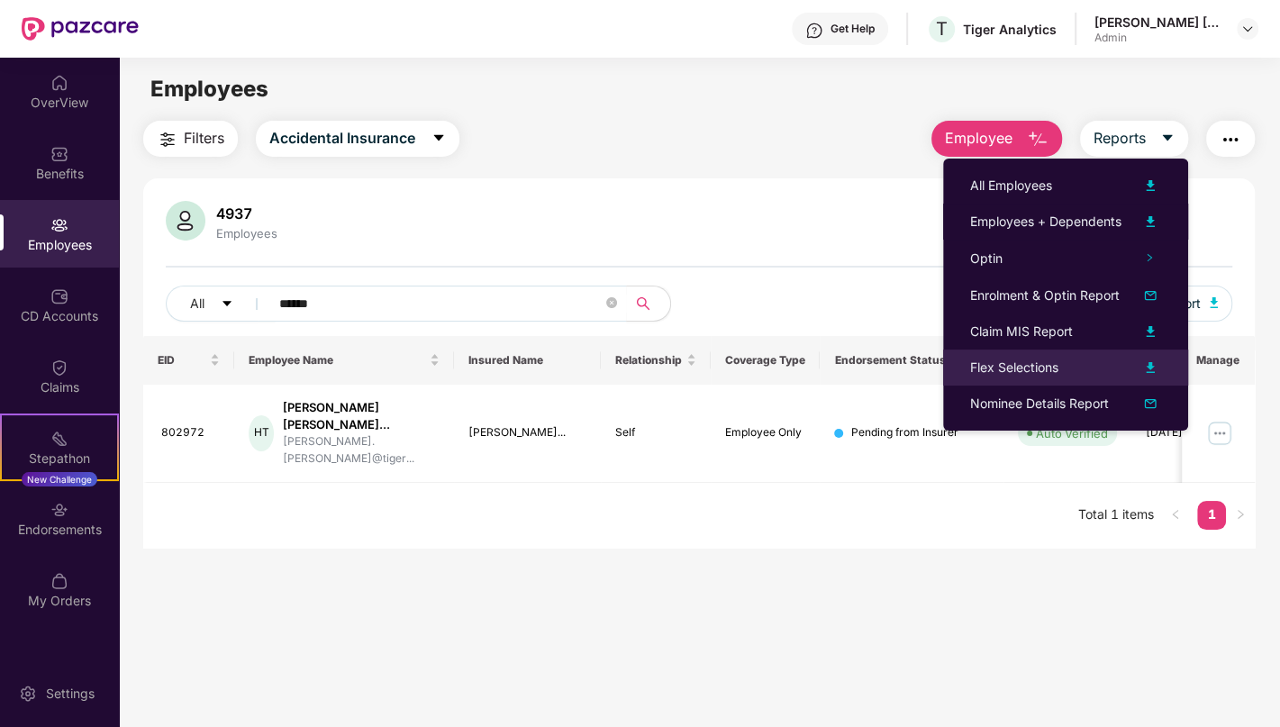
click at [1004, 370] on div "Flex Selections" at bounding box center [1014, 368] width 88 height 20
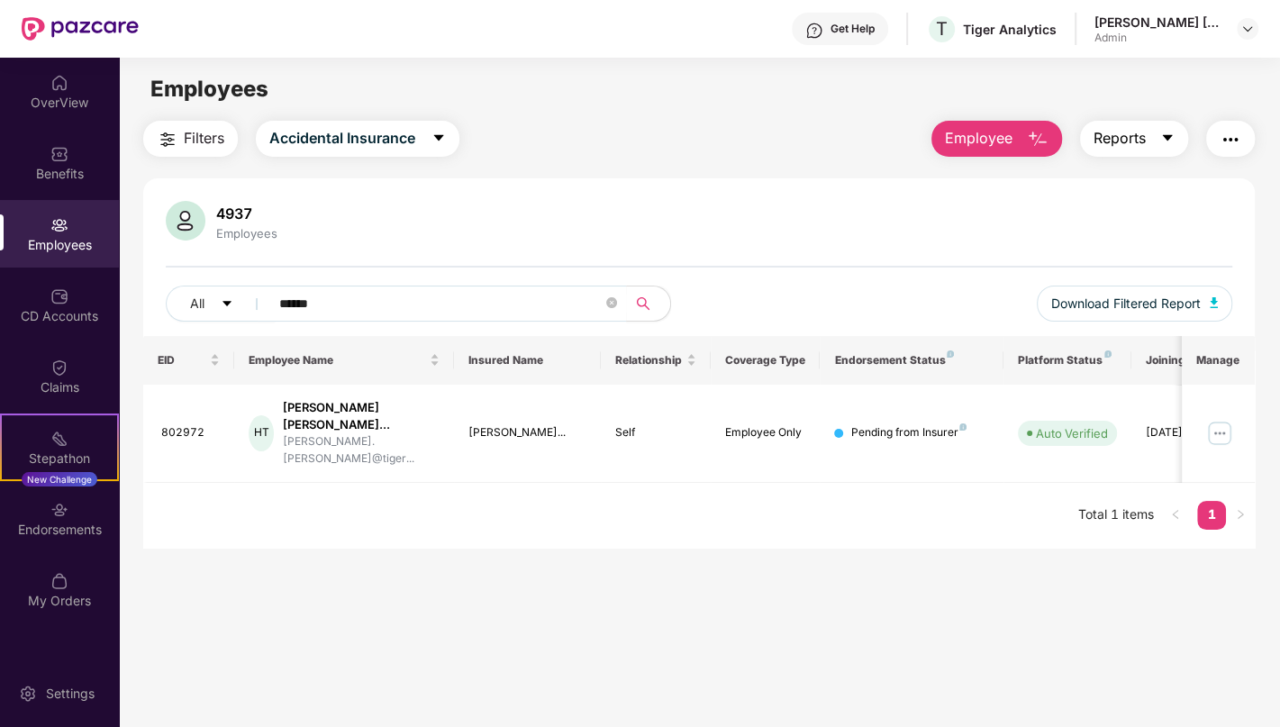
click at [1163, 121] on button "Reports" at bounding box center [1134, 139] width 108 height 36
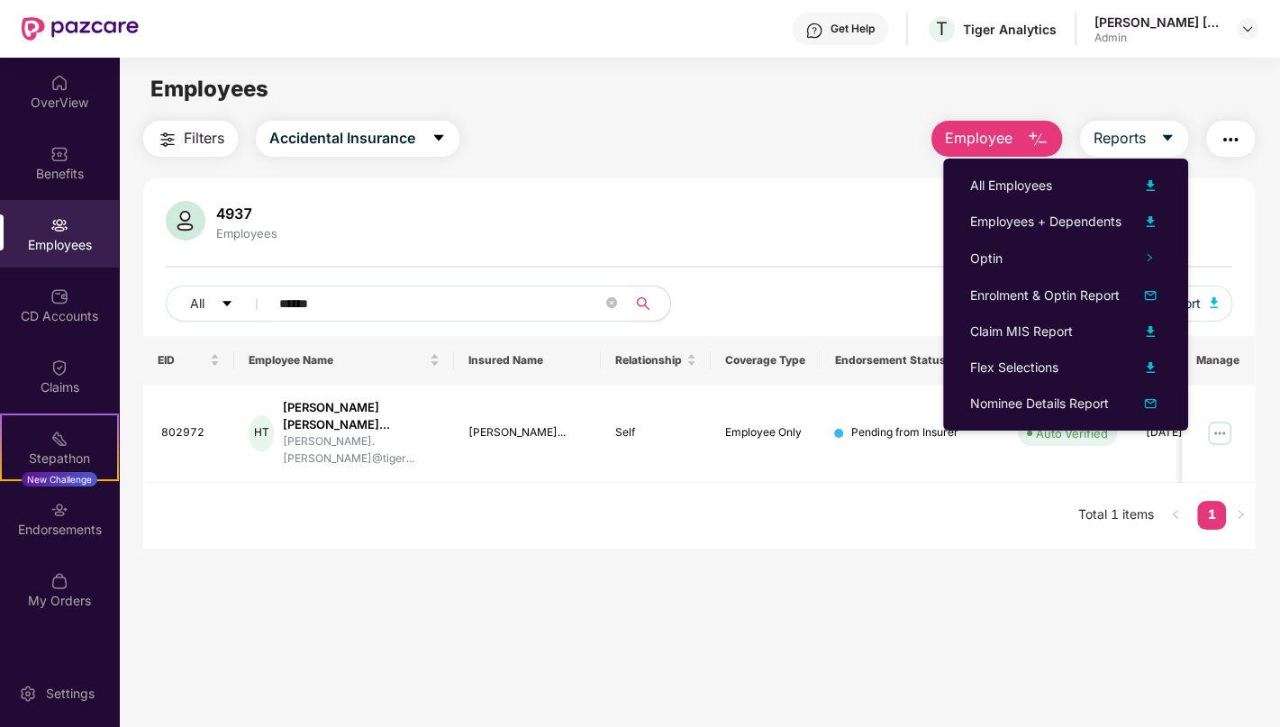
click at [370, 211] on div "4937 Employees" at bounding box center [699, 222] width 1067 height 43
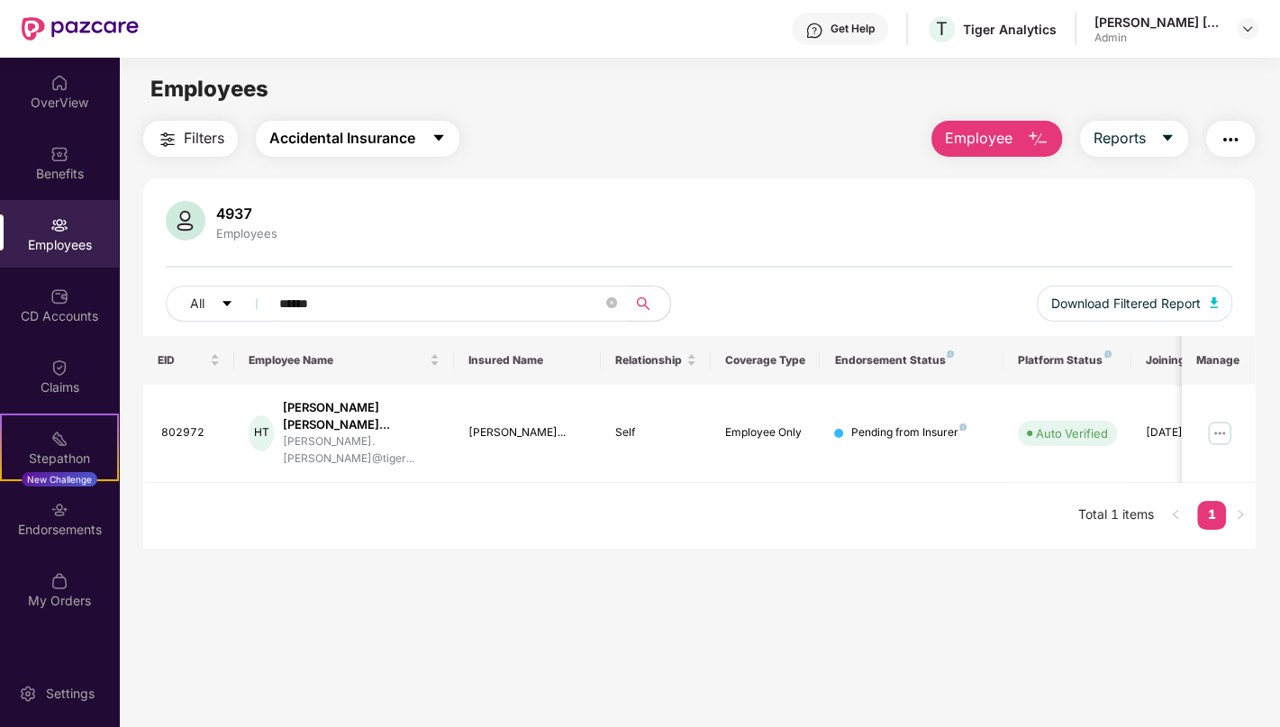
click at [410, 140] on span "Accidental Insurance" at bounding box center [342, 138] width 146 height 23
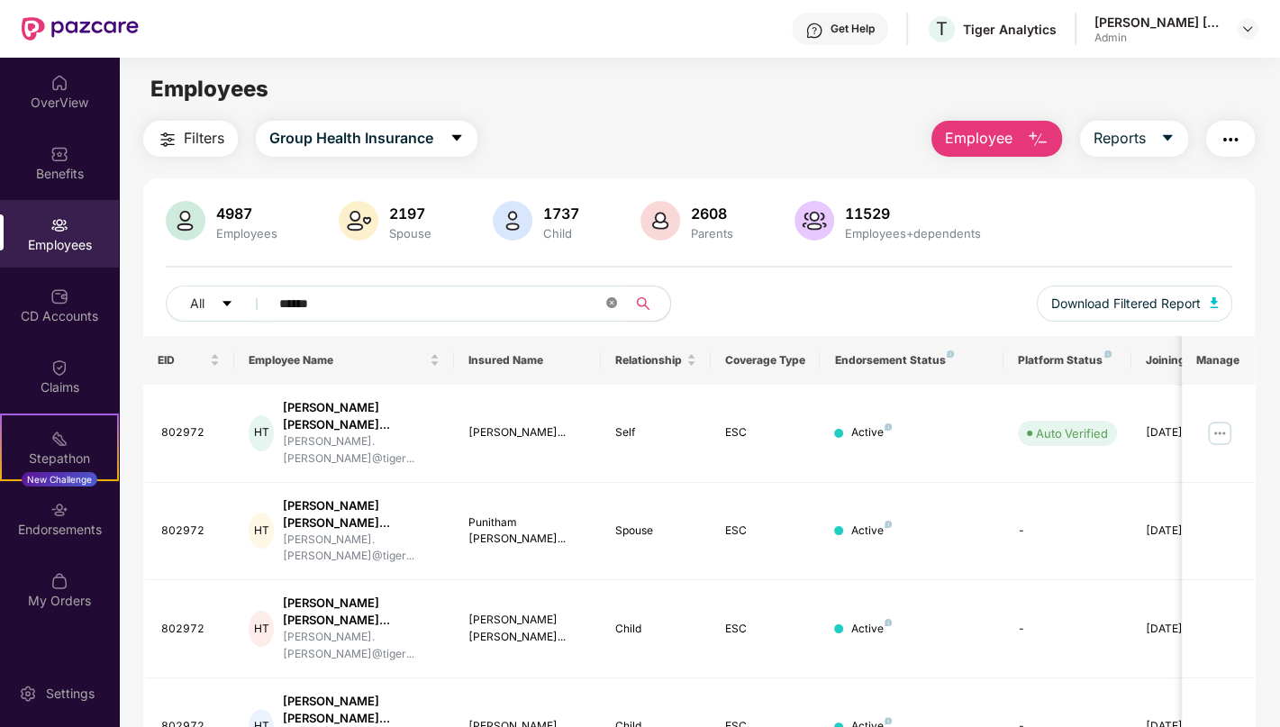
click at [612, 301] on icon "close-circle" at bounding box center [611, 302] width 11 height 11
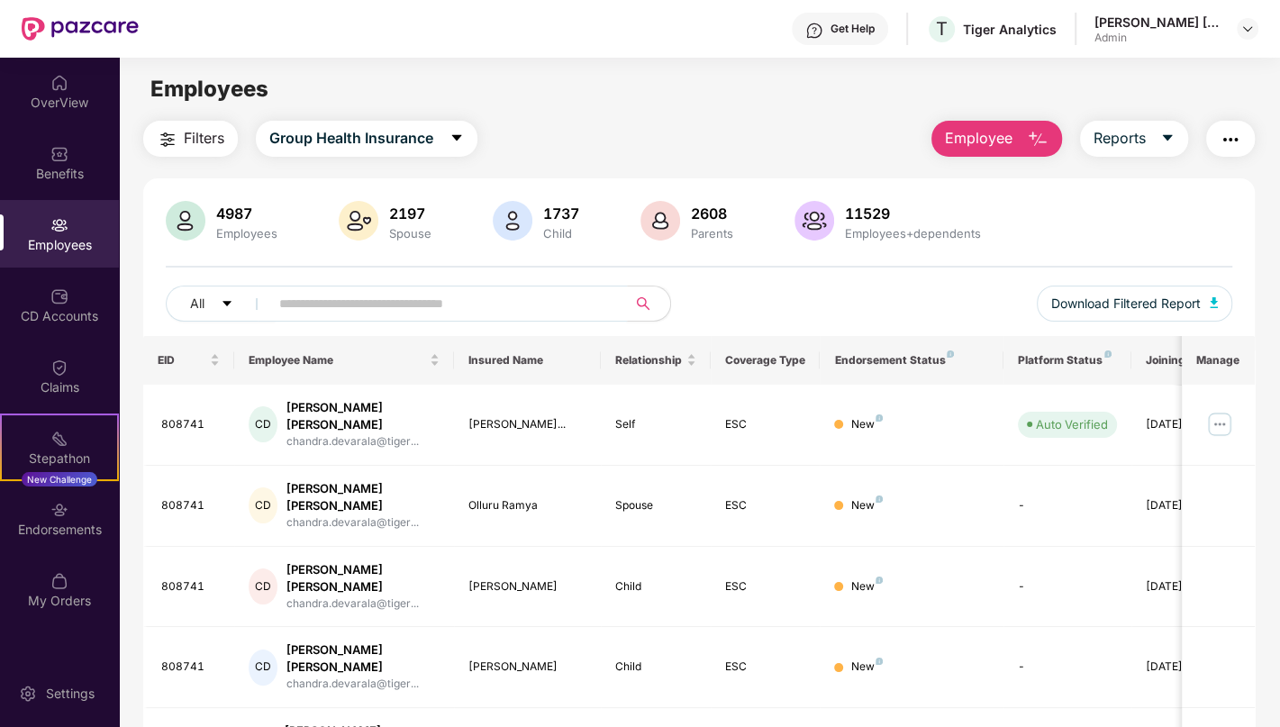
click at [832, 305] on div "All Download Filtered Report" at bounding box center [699, 311] width 1067 height 50
click at [1189, 296] on span "Download Filtered Report" at bounding box center [1126, 304] width 150 height 20
